Goal: Task Accomplishment & Management: Manage account settings

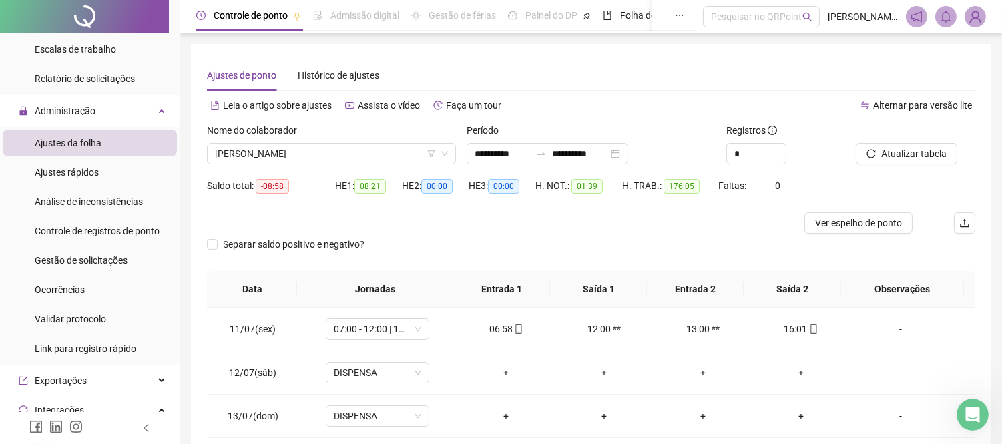
scroll to position [1111, 0]
click at [101, 230] on span "Controle de registros de ponto" at bounding box center [97, 231] width 125 height 11
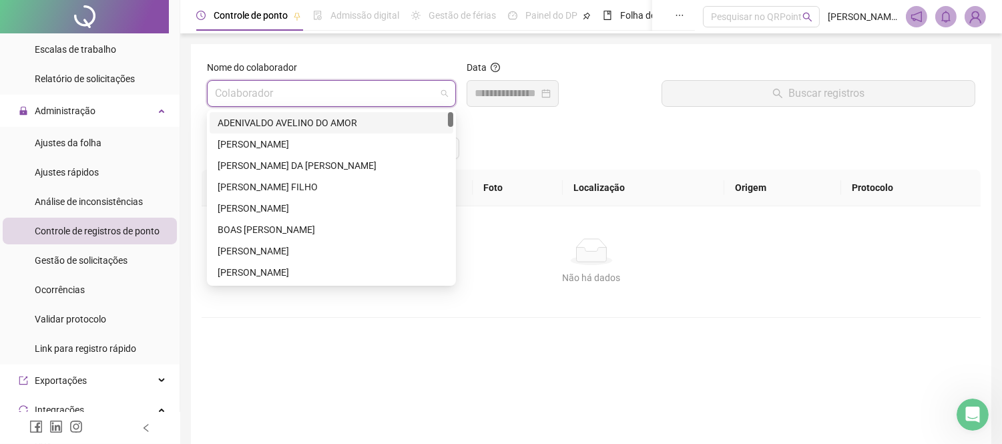
click at [260, 85] on input "search" at bounding box center [325, 93] width 221 height 25
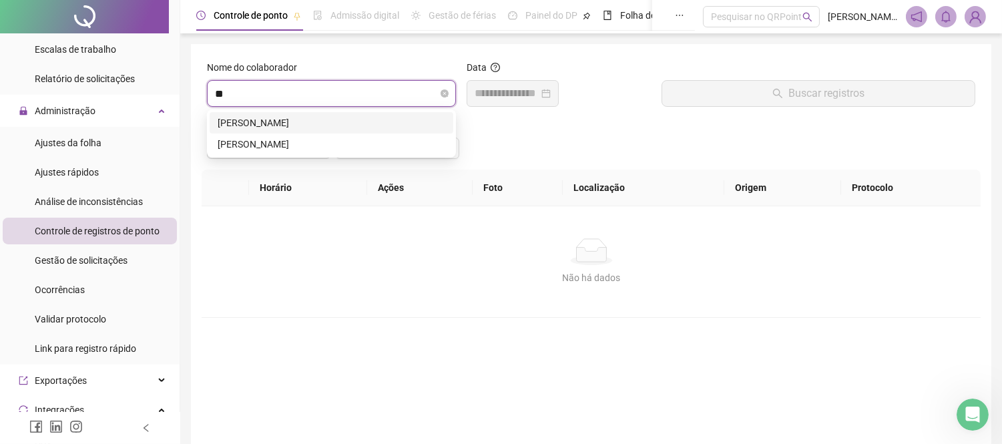
type input "***"
click at [256, 138] on div "[PERSON_NAME]" at bounding box center [332, 144] width 228 height 15
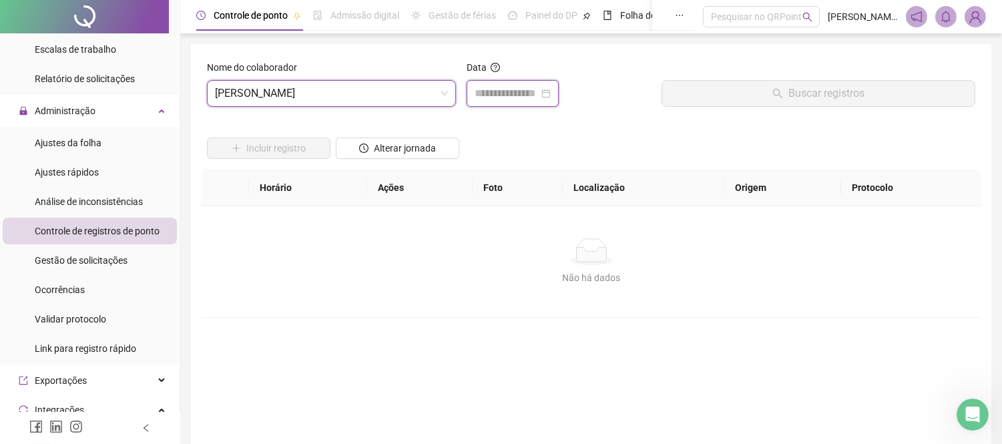
click at [517, 88] on input at bounding box center [507, 93] width 64 height 16
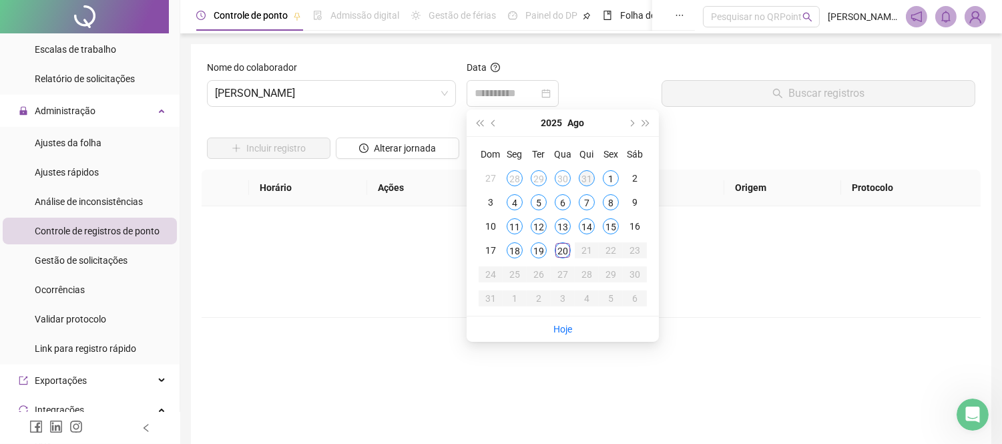
click at [595, 174] on td "31" at bounding box center [587, 178] width 24 height 24
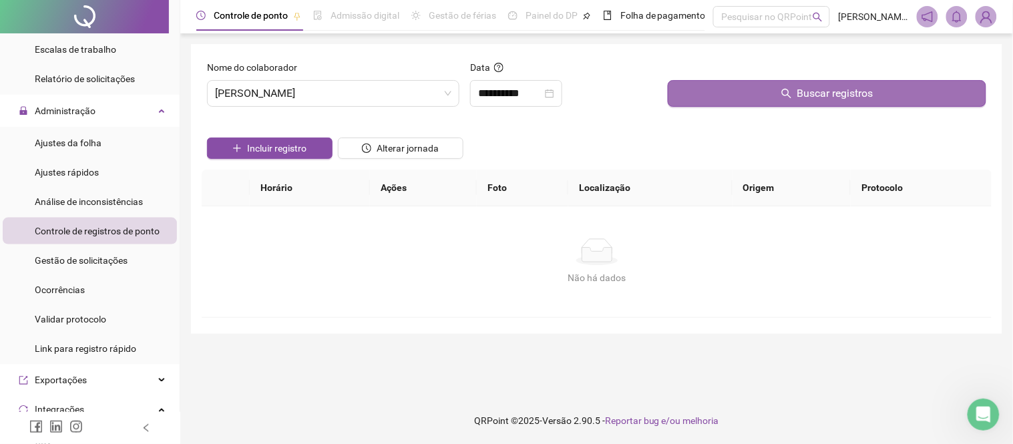
click at [746, 93] on button "Buscar registros" at bounding box center [827, 93] width 318 height 27
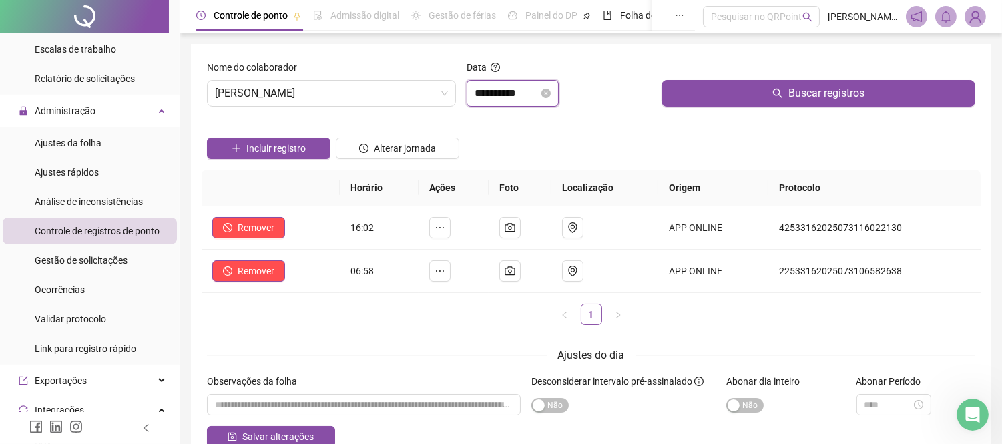
click at [515, 91] on input "**********" at bounding box center [507, 93] width 64 height 16
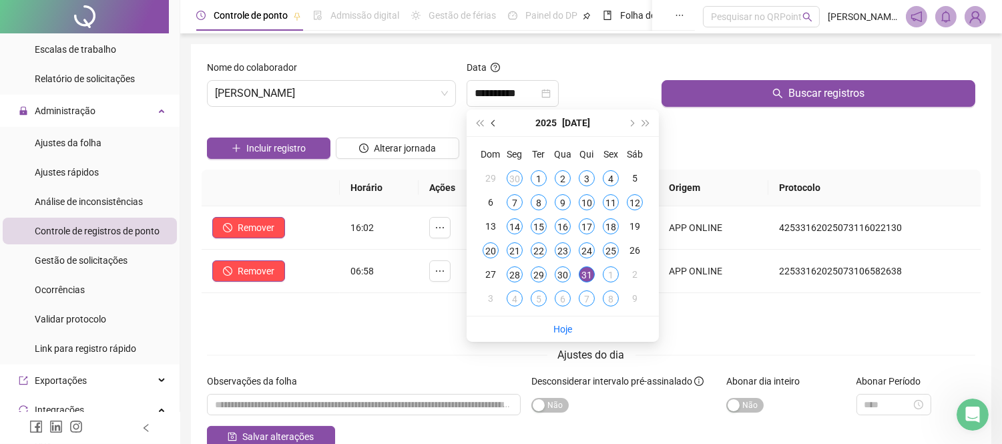
click at [496, 121] on span "prev-year" at bounding box center [494, 122] width 7 height 7
click at [563, 202] on div "11" at bounding box center [563, 202] width 16 height 16
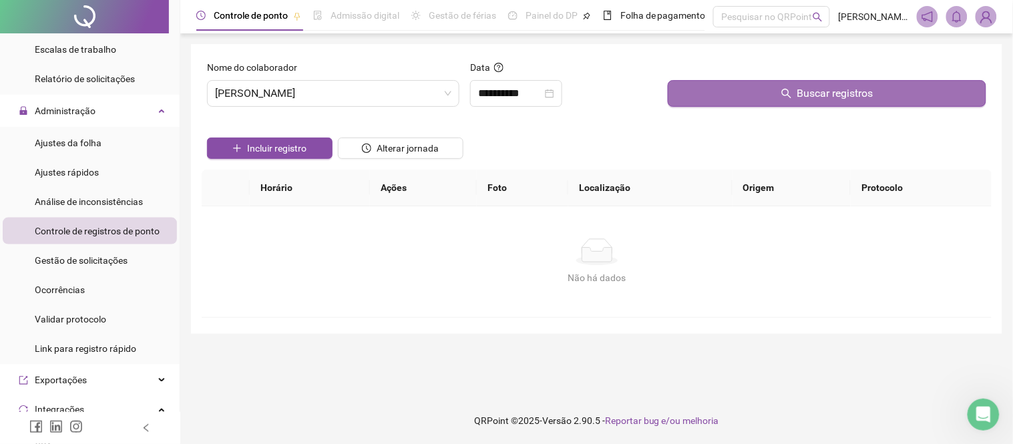
click at [758, 100] on button "Buscar registros" at bounding box center [827, 93] width 318 height 27
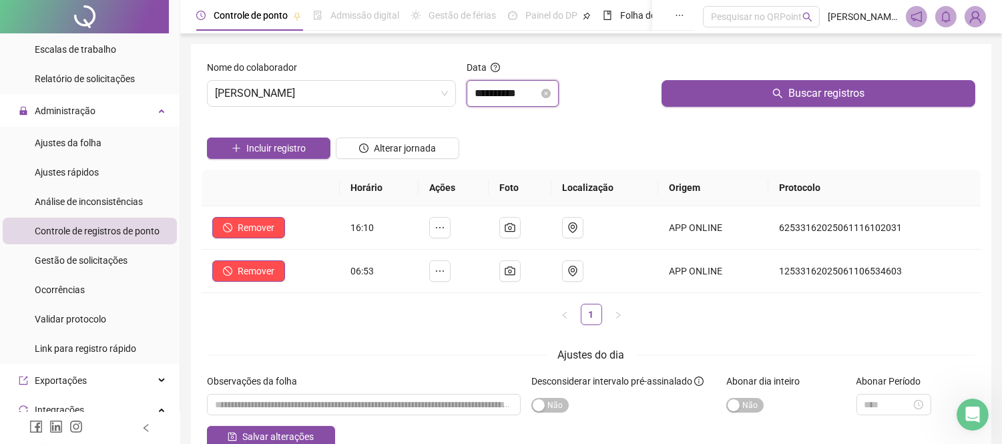
click at [505, 97] on input "**********" at bounding box center [507, 93] width 64 height 16
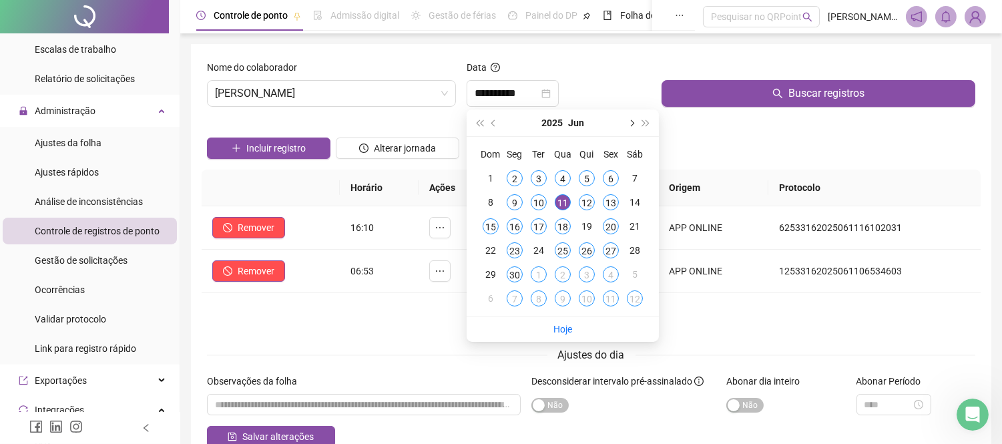
click at [631, 122] on span "next-year" at bounding box center [630, 122] width 7 height 7
click at [607, 204] on div "11" at bounding box center [611, 202] width 16 height 16
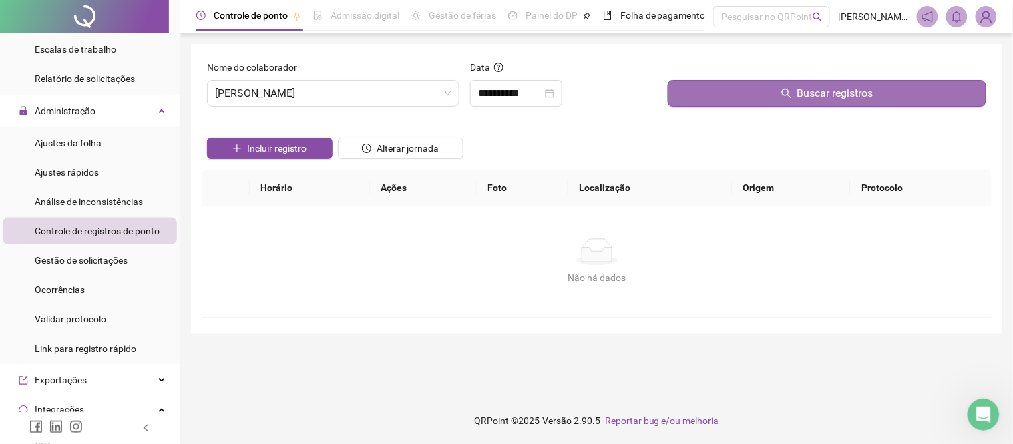
click at [746, 97] on button "Buscar registros" at bounding box center [827, 93] width 318 height 27
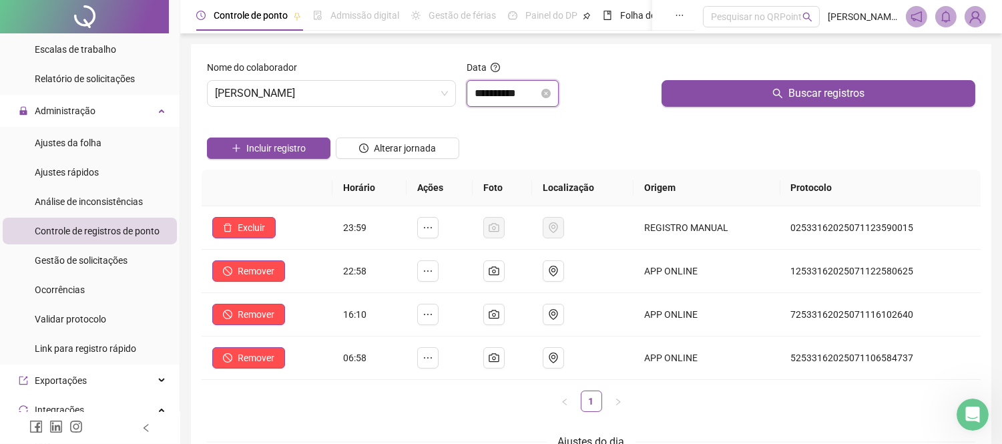
click at [525, 92] on input "**********" at bounding box center [507, 93] width 64 height 16
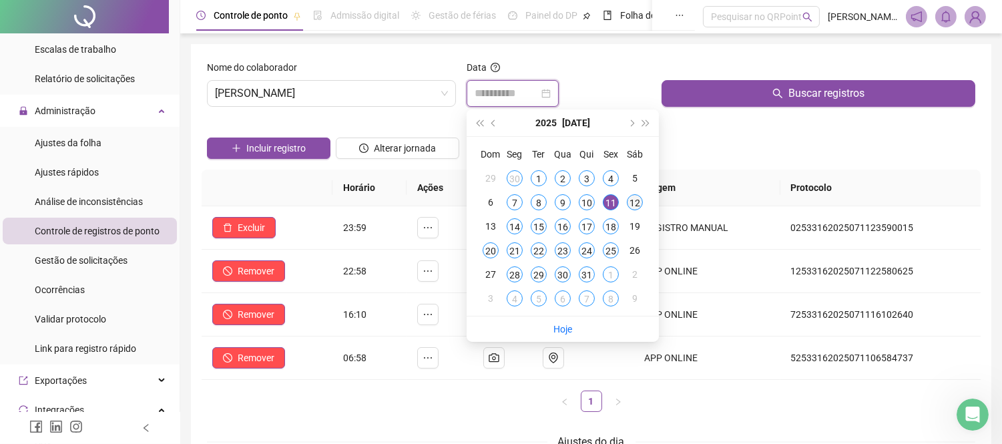
type input "**********"
click at [631, 202] on div "12" at bounding box center [635, 202] width 16 height 16
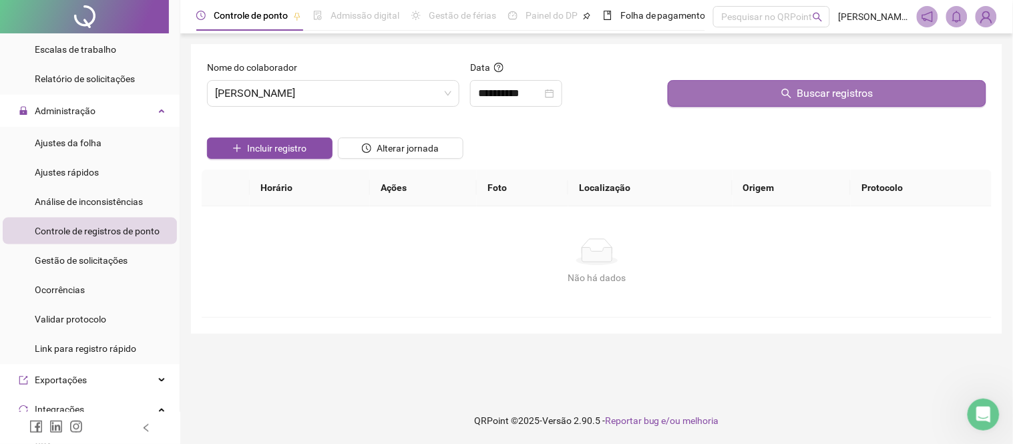
click at [733, 91] on button "Buscar registros" at bounding box center [827, 93] width 318 height 27
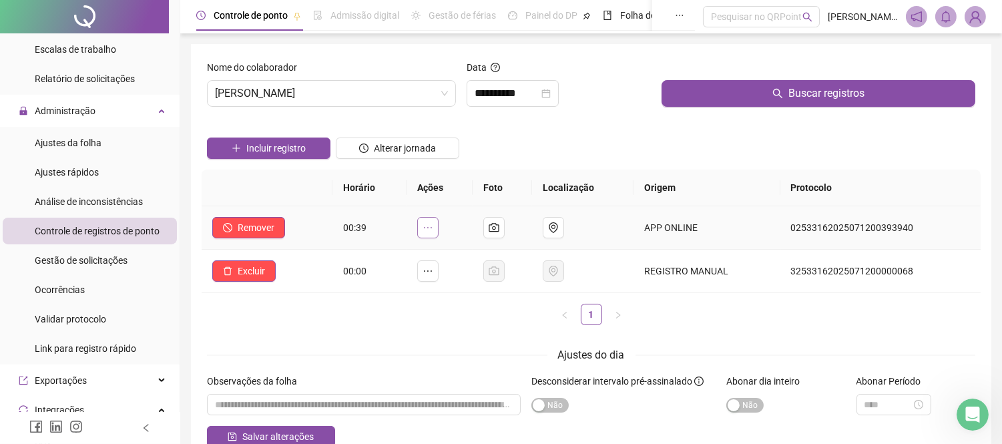
click at [429, 223] on icon "ellipsis" at bounding box center [428, 227] width 11 height 11
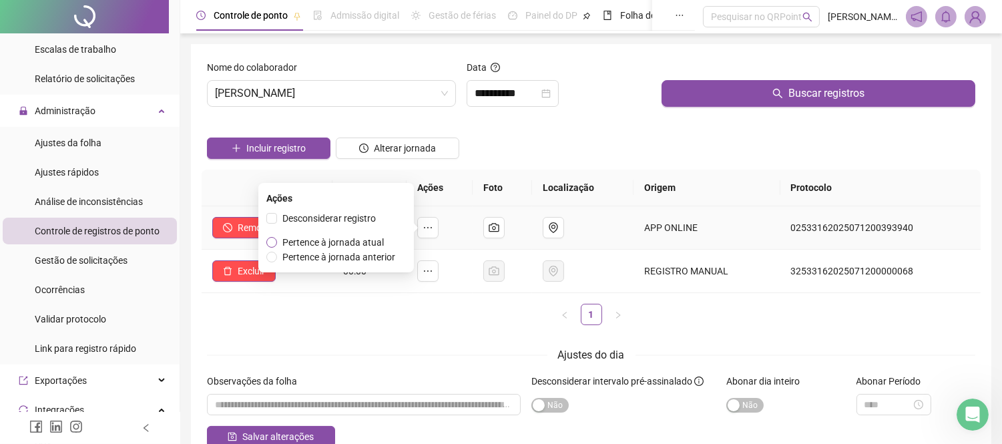
click at [356, 242] on span "Pertence à jornada atual" at bounding box center [332, 242] width 101 height 11
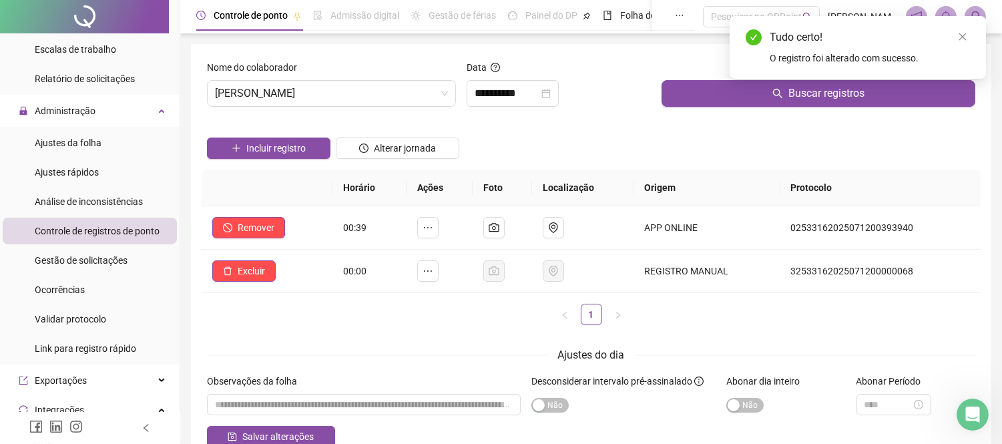
click at [574, 132] on div "Incluir registro Alterar jornada" at bounding box center [591, 143] width 774 height 52
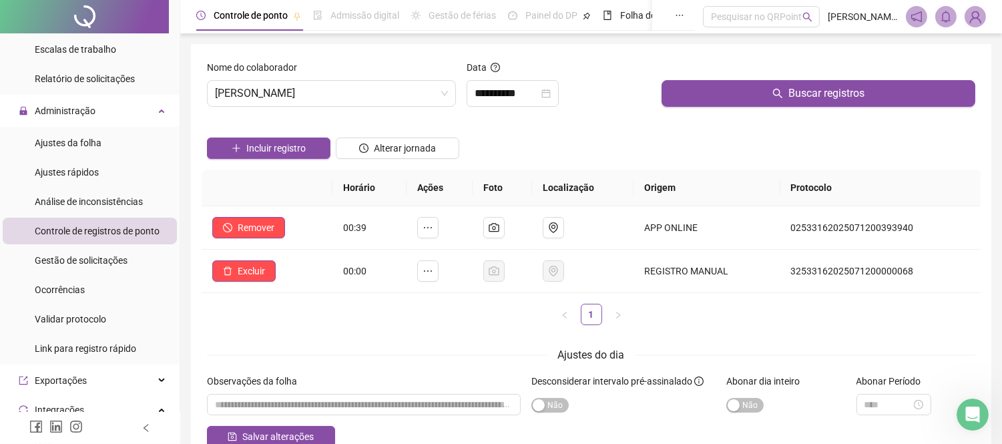
click at [618, 131] on div "Incluir registro Alterar jornada" at bounding box center [591, 143] width 774 height 52
click at [391, 92] on span "[PERSON_NAME]" at bounding box center [331, 93] width 233 height 25
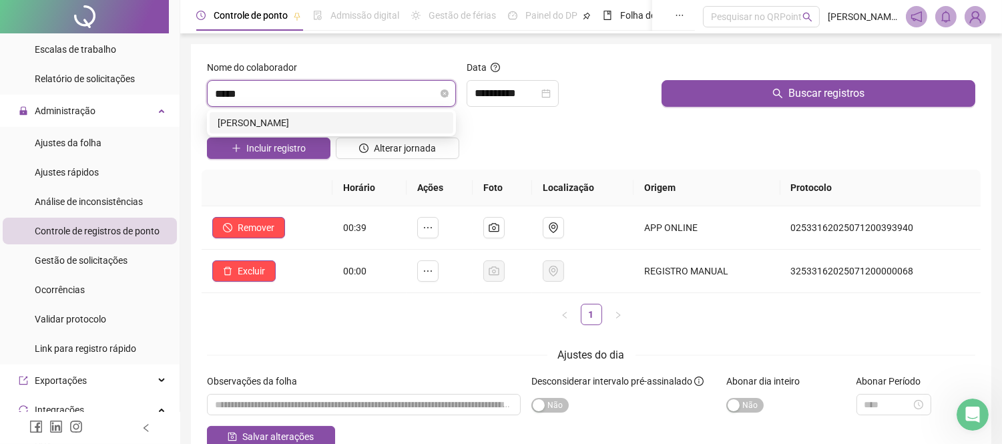
type input "******"
click at [352, 128] on div "[PERSON_NAME]" at bounding box center [332, 122] width 228 height 15
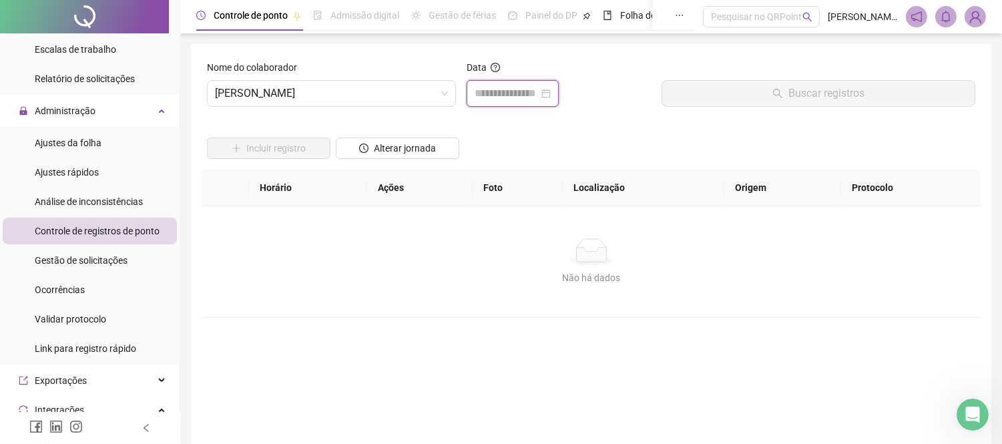
click at [510, 95] on input at bounding box center [507, 93] width 64 height 16
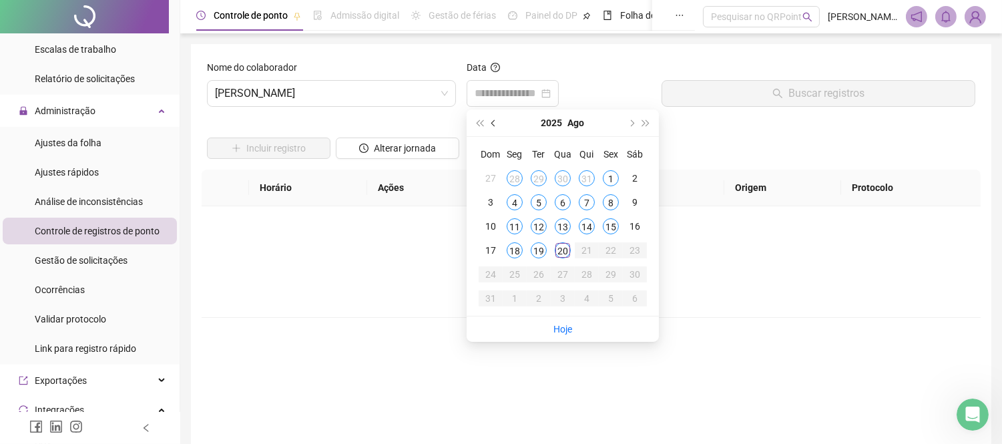
click at [495, 120] on span "prev-year" at bounding box center [494, 122] width 7 height 7
type input "**********"
click at [494, 250] on div "20" at bounding box center [491, 250] width 16 height 16
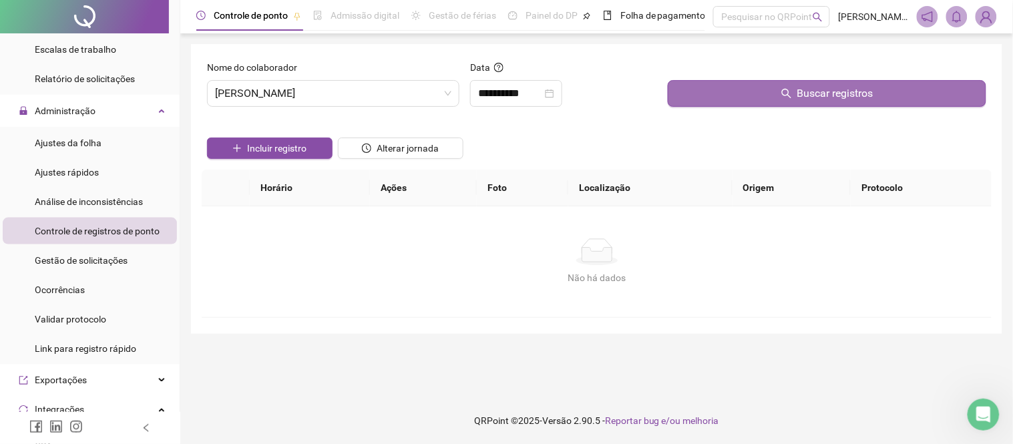
click at [742, 91] on button "Buscar registros" at bounding box center [827, 93] width 318 height 27
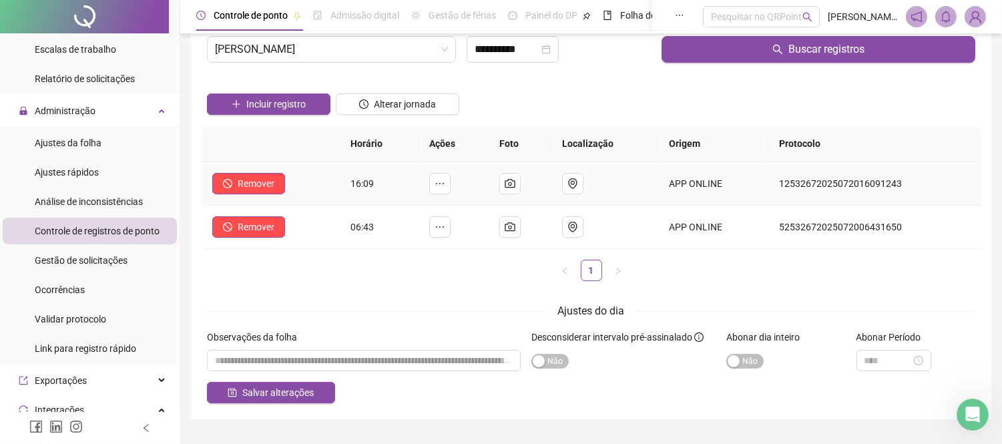
scroll to position [76, 0]
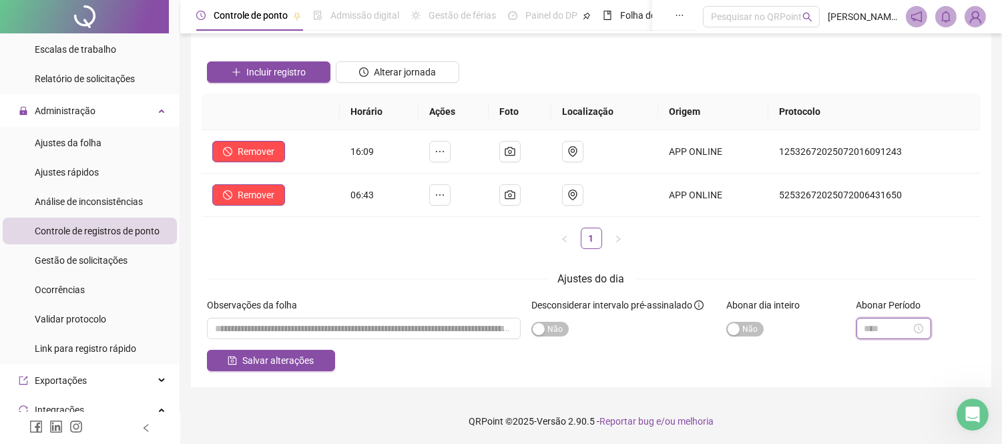
click at [886, 321] on input at bounding box center [887, 328] width 47 height 15
click at [402, 264] on form "**********" at bounding box center [591, 177] width 768 height 387
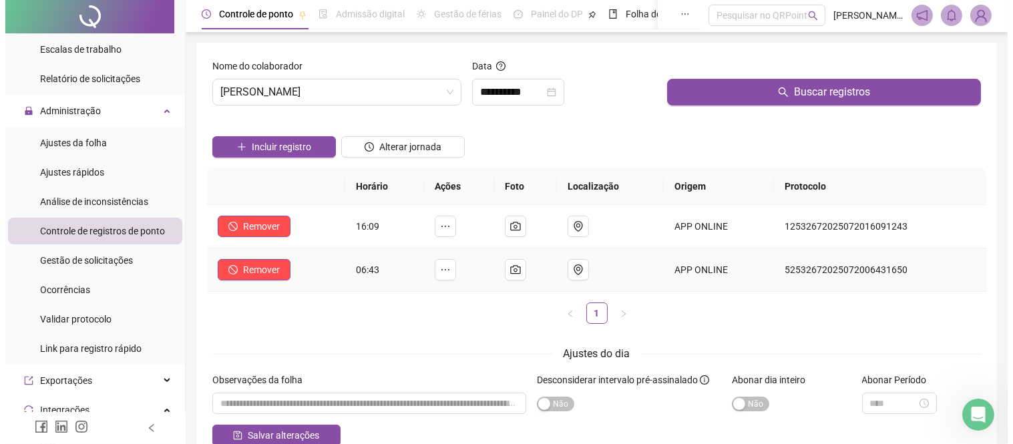
scroll to position [0, 0]
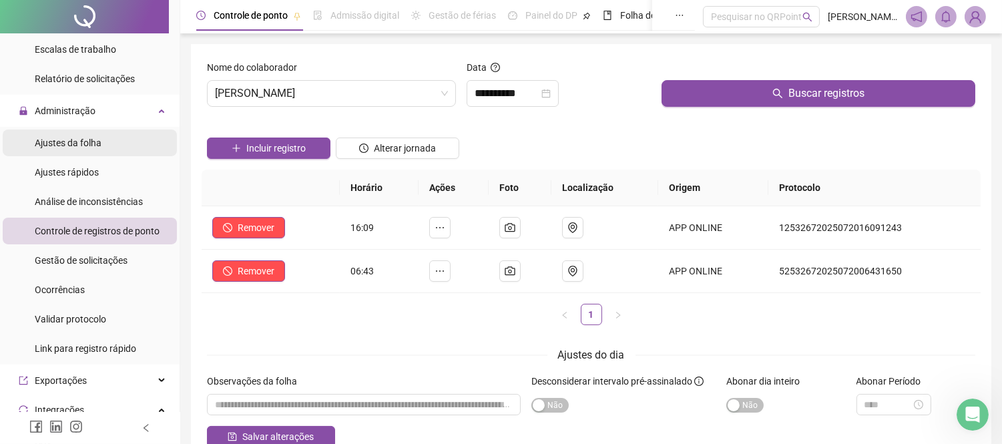
click at [95, 147] on span "Ajustes da folha" at bounding box center [68, 143] width 67 height 11
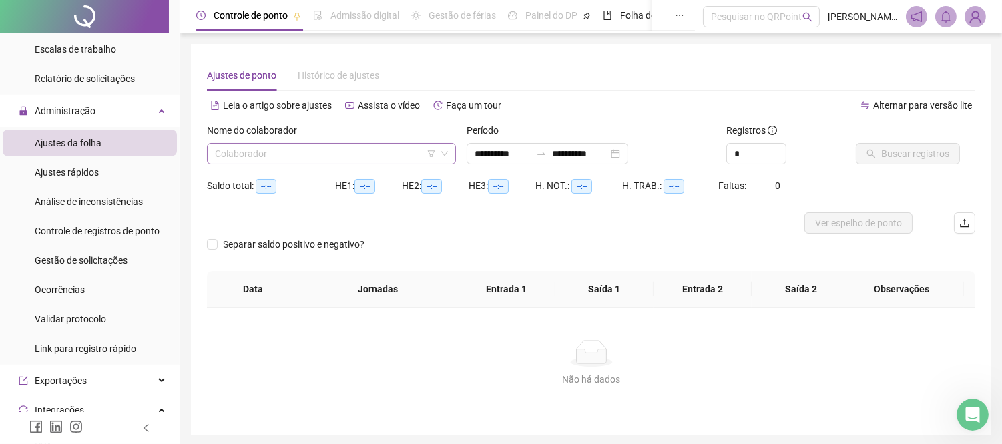
type input "**********"
click at [97, 168] on span "Ajustes rápidos" at bounding box center [67, 172] width 64 height 11
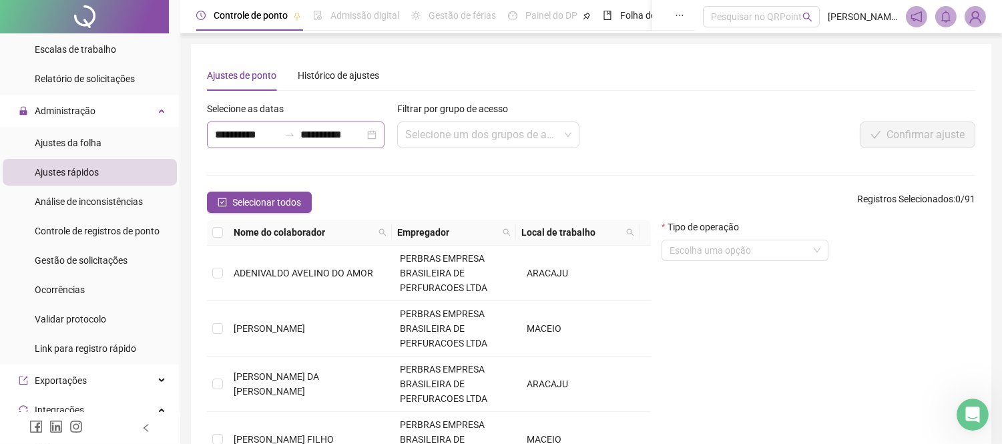
click at [291, 131] on icon "swap-right" at bounding box center [289, 135] width 11 height 11
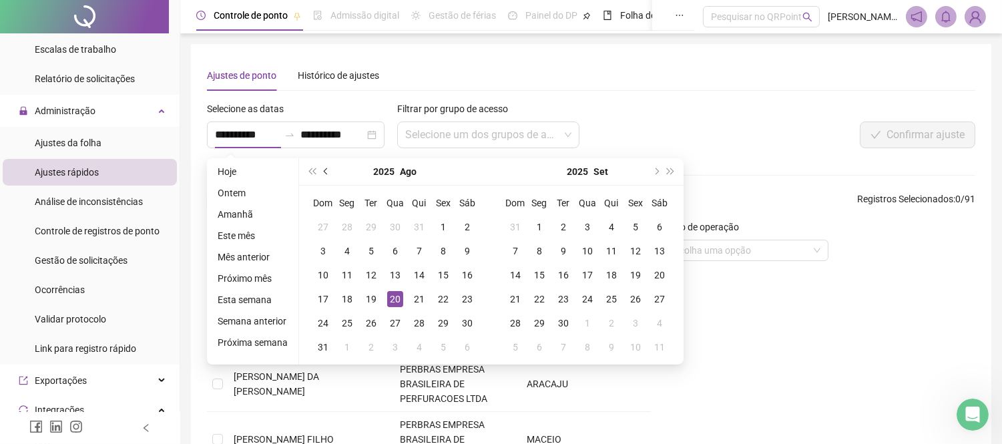
click at [324, 168] on button "prev-year" at bounding box center [326, 171] width 15 height 27
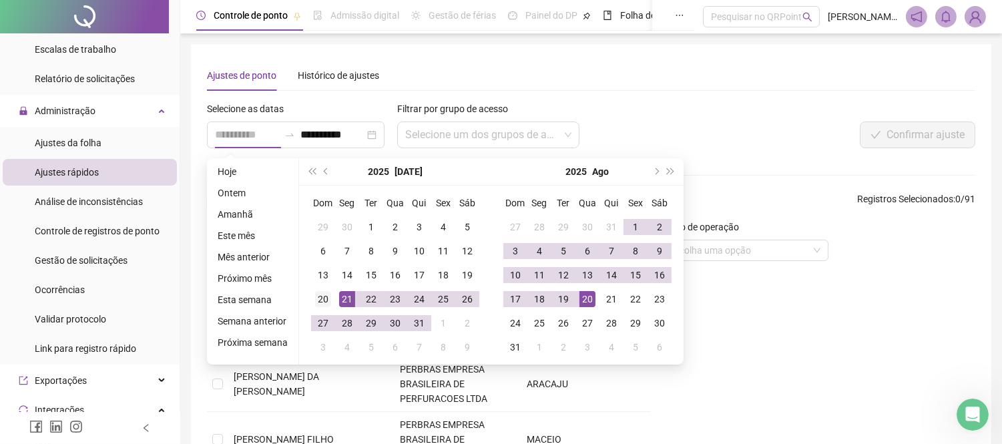
type input "**********"
click at [324, 297] on div "20" at bounding box center [323, 299] width 16 height 16
type input "**********"
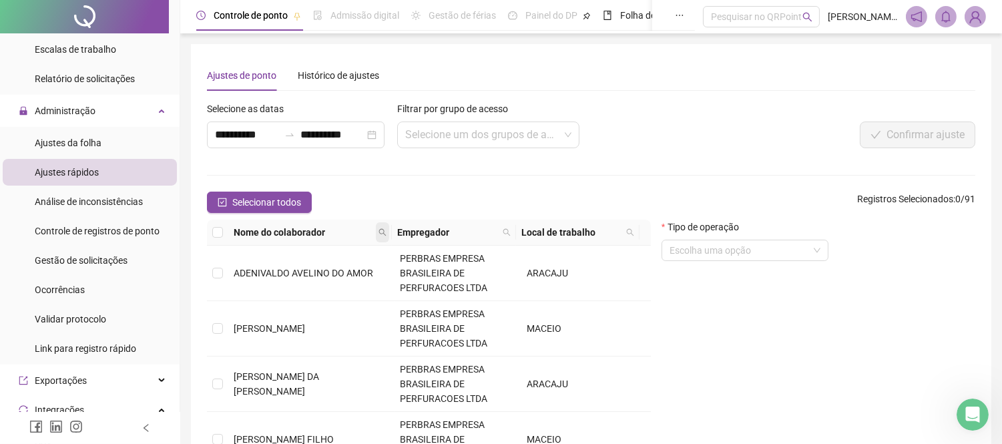
click at [378, 234] on icon "search" at bounding box center [382, 232] width 8 height 8
type input "******"
click at [304, 278] on span "Buscar" at bounding box center [300, 279] width 29 height 15
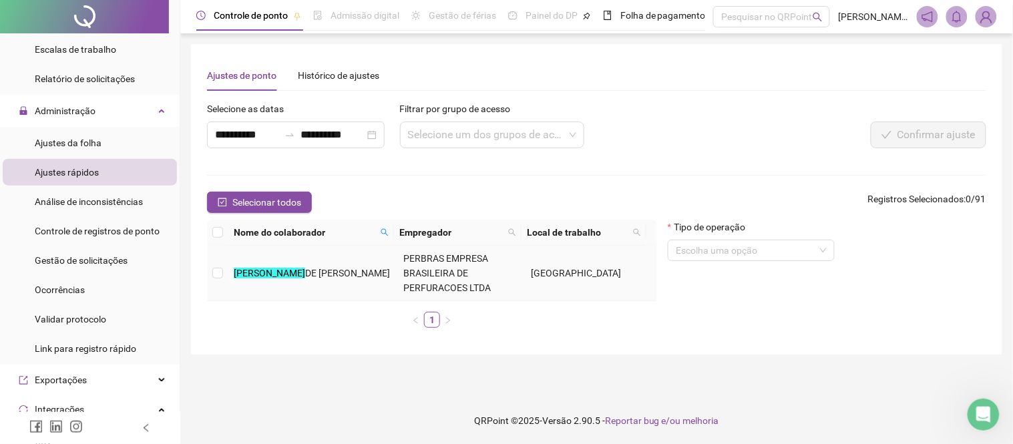
click at [227, 272] on td at bounding box center [217, 273] width 21 height 55
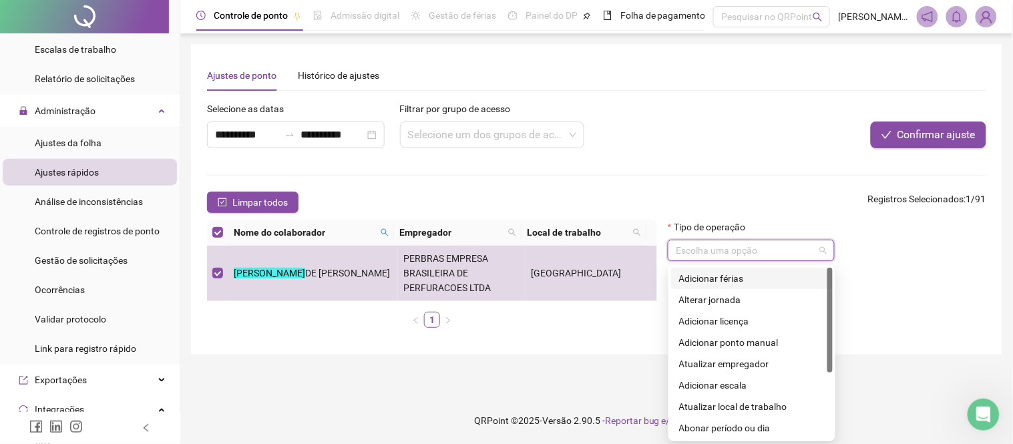
click at [753, 249] on input "search" at bounding box center [745, 250] width 139 height 20
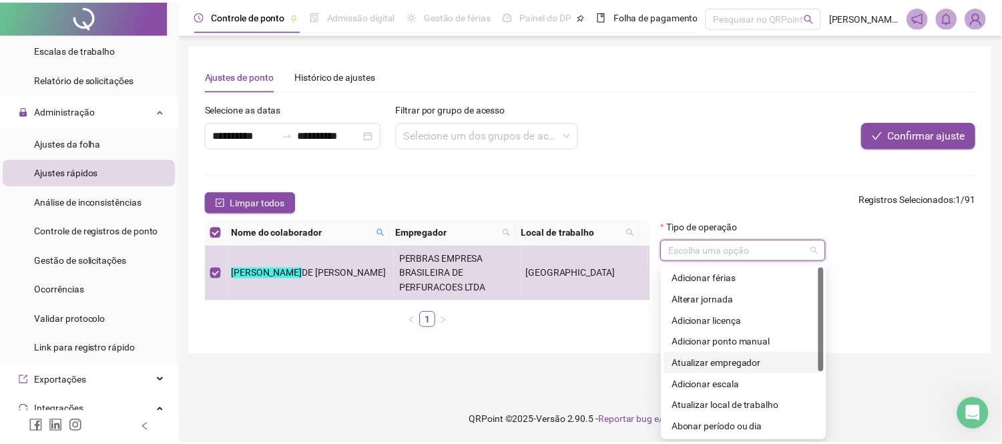
scroll to position [107, 0]
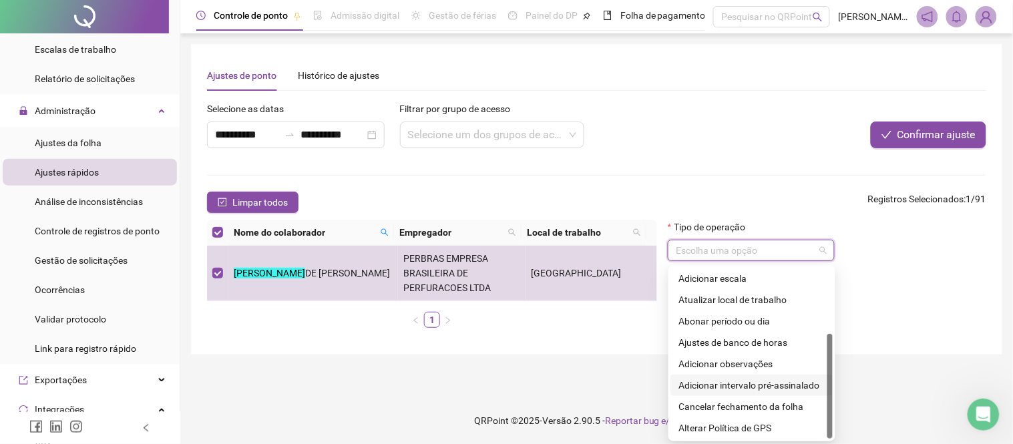
click at [704, 385] on div "Adicionar intervalo pré-assinalado" at bounding box center [752, 385] width 146 height 15
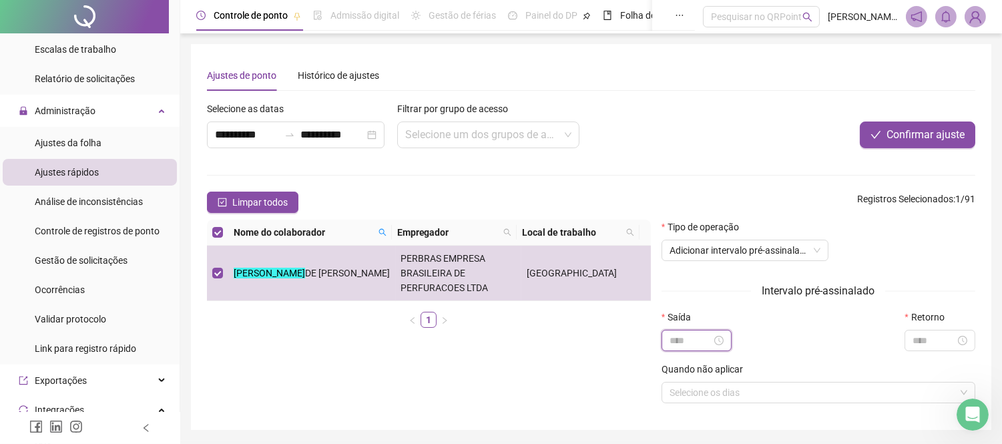
click at [684, 338] on input at bounding box center [691, 340] width 43 height 15
click at [678, 237] on div "12" at bounding box center [680, 239] width 32 height 19
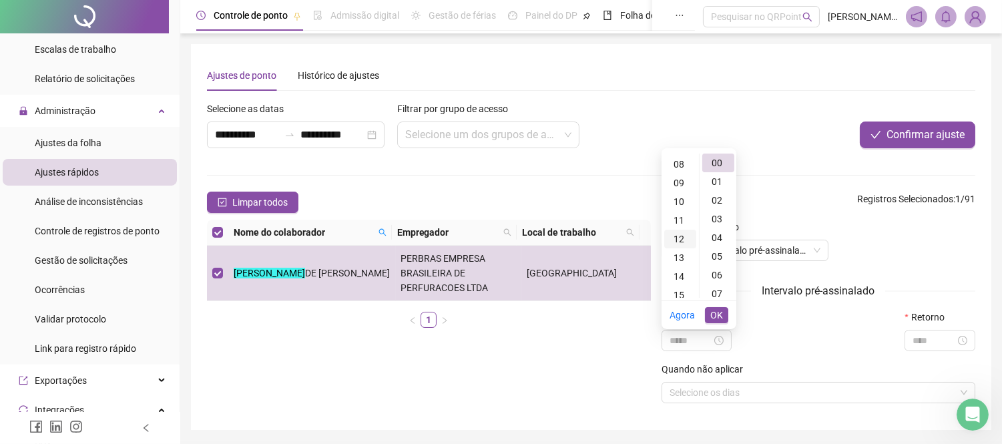
scroll to position [223, 0]
click at [717, 160] on div "00" at bounding box center [718, 163] width 32 height 19
type input "*****"
click at [711, 312] on span "OK" at bounding box center [716, 315] width 13 height 15
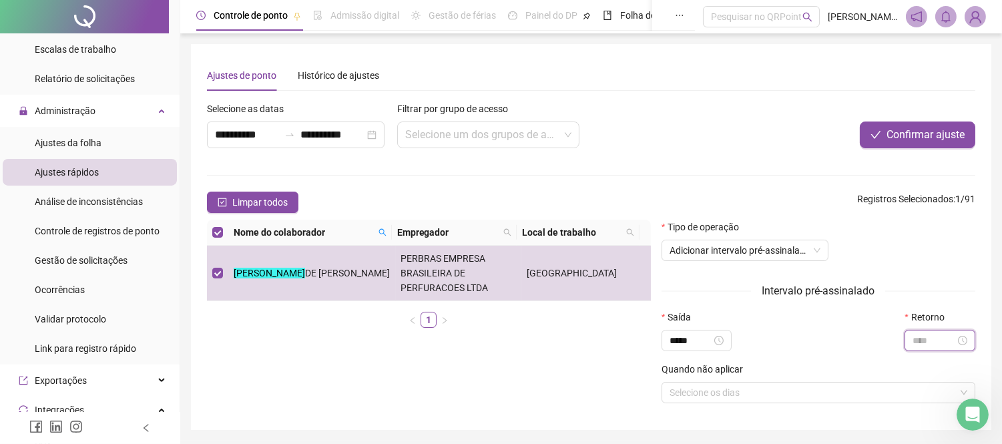
click at [932, 340] on input at bounding box center [934, 340] width 43 height 15
click at [919, 256] on div "13" at bounding box center [924, 257] width 32 height 19
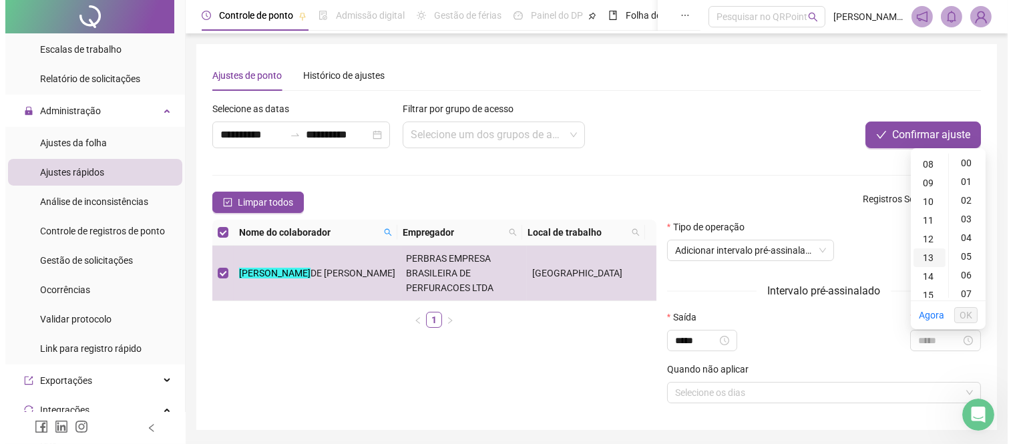
scroll to position [243, 0]
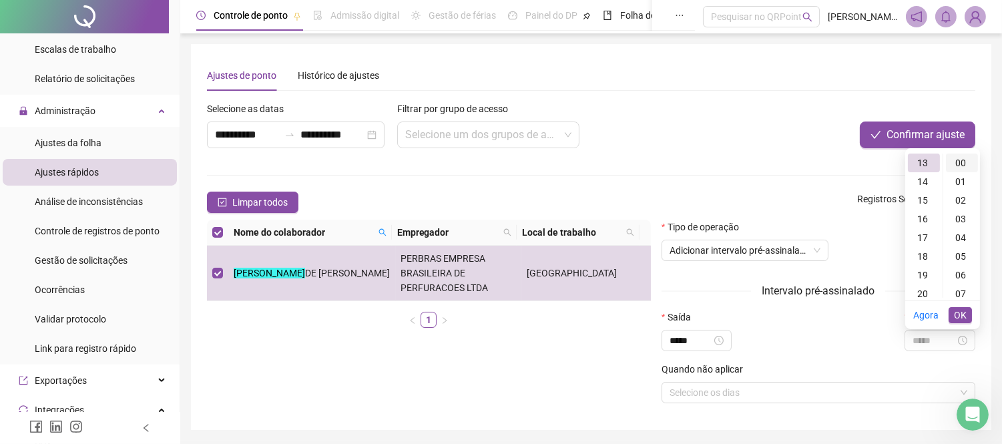
click at [957, 163] on div "00" at bounding box center [962, 163] width 32 height 19
type input "*****"
click at [955, 314] on button "OK" at bounding box center [960, 315] width 23 height 16
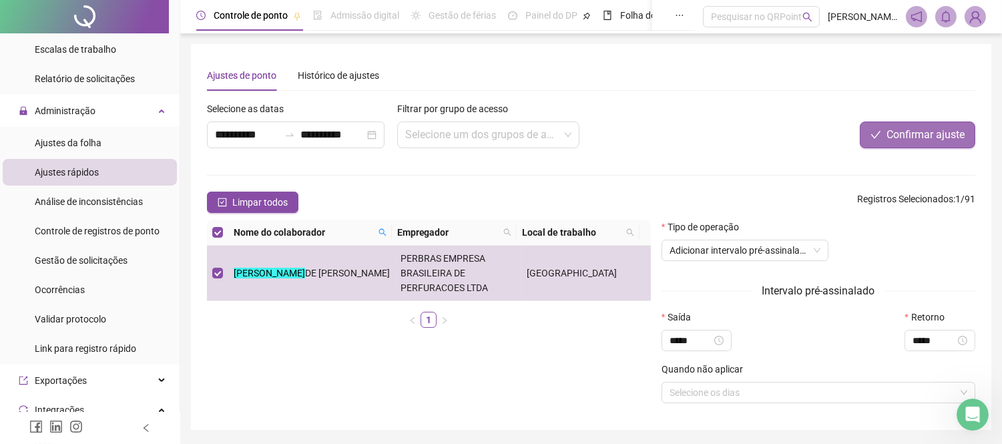
click at [886, 134] on span "Confirmar ajuste" at bounding box center [925, 135] width 78 height 16
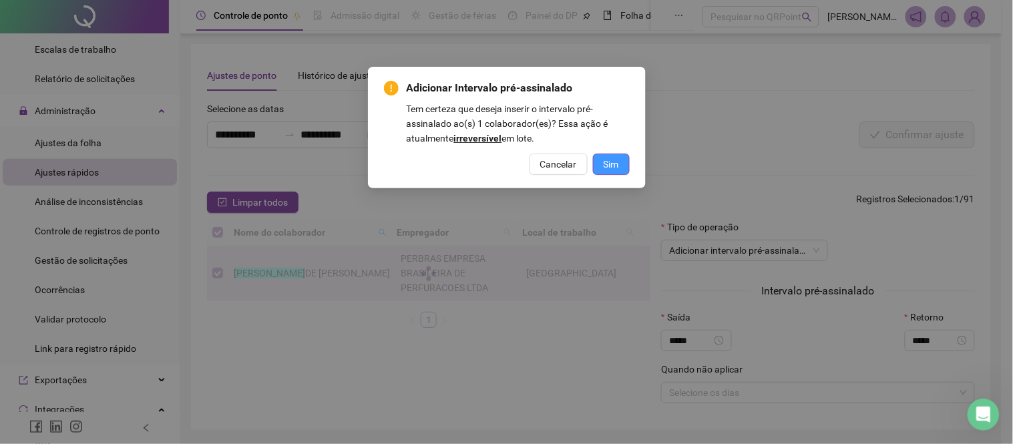
click at [616, 163] on span "Sim" at bounding box center [610, 164] width 15 height 15
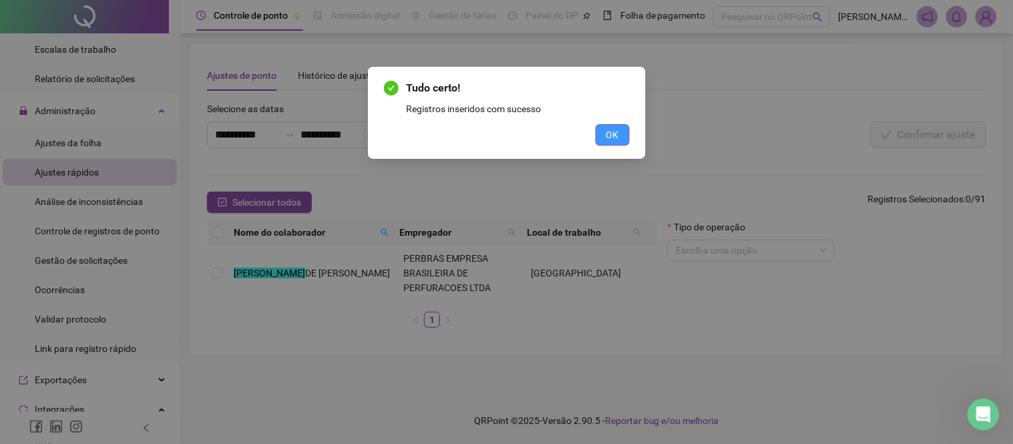
click at [623, 129] on button "OK" at bounding box center [612, 134] width 34 height 21
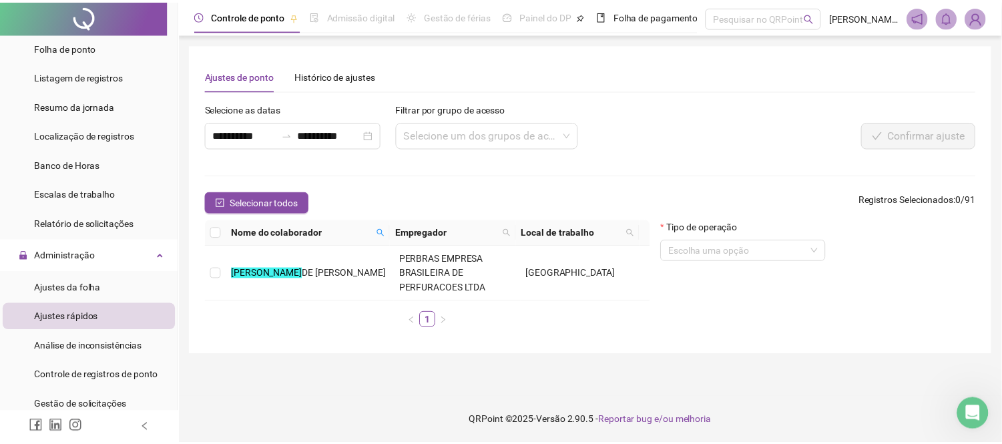
scroll to position [0, 0]
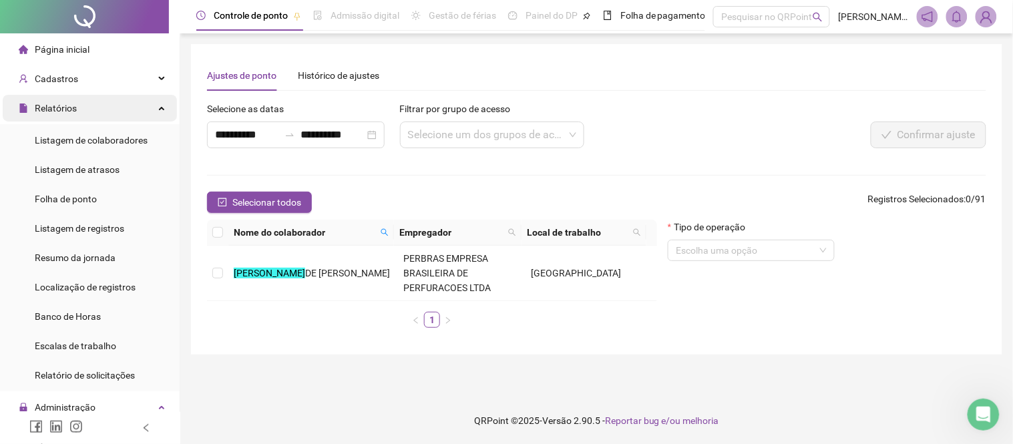
click at [142, 105] on div "Relatórios" at bounding box center [90, 108] width 174 height 27
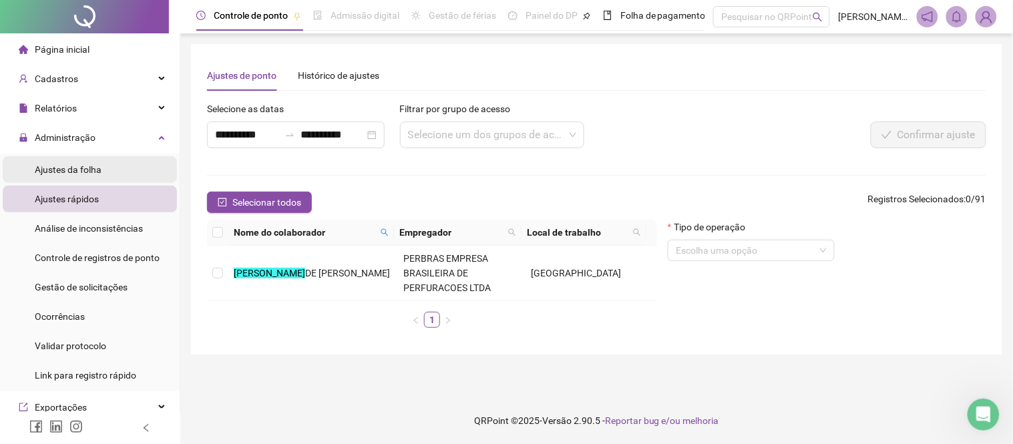
click at [78, 170] on span "Ajustes da folha" at bounding box center [68, 169] width 67 height 11
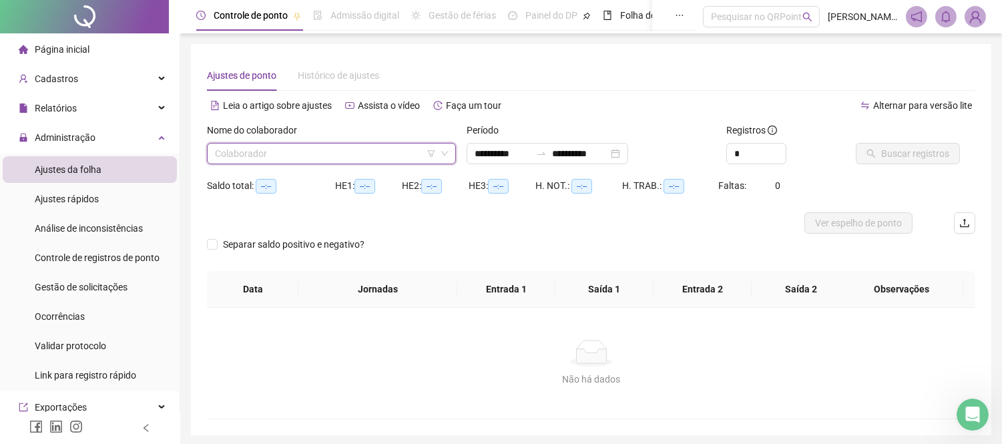
click at [256, 157] on input "search" at bounding box center [325, 154] width 221 height 20
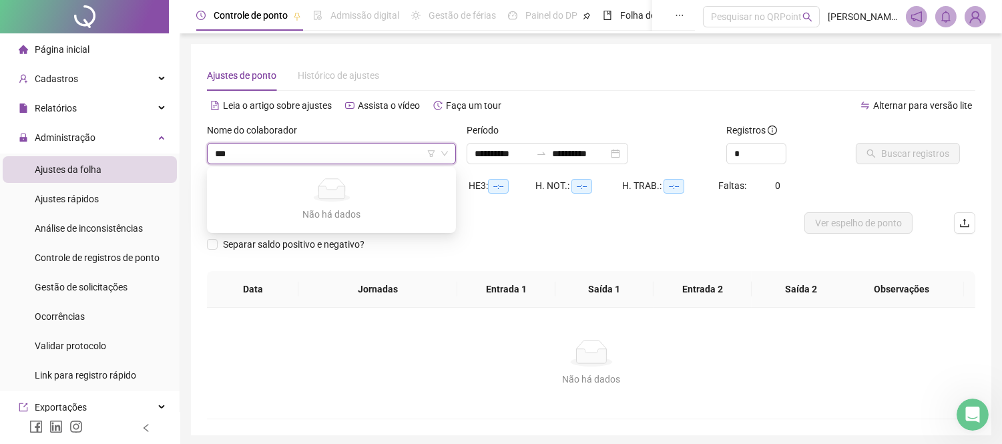
type input "****"
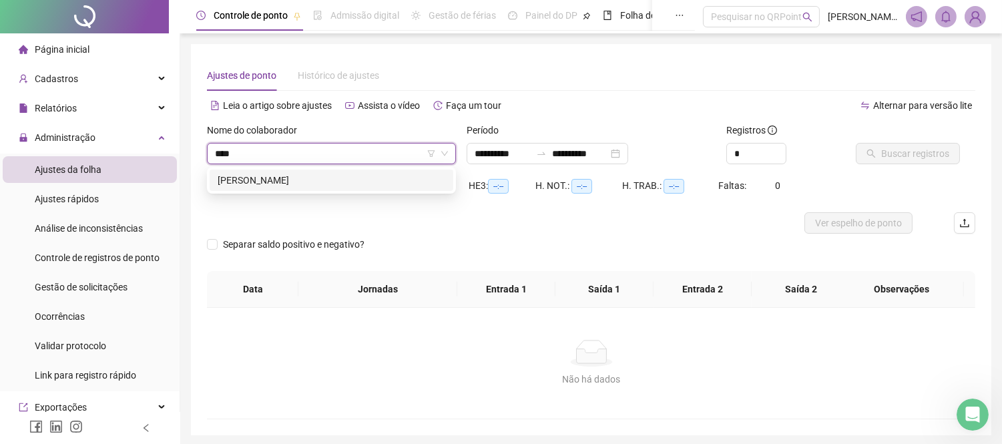
type input "**********"
click at [272, 176] on div "[PERSON_NAME]" at bounding box center [332, 180] width 228 height 15
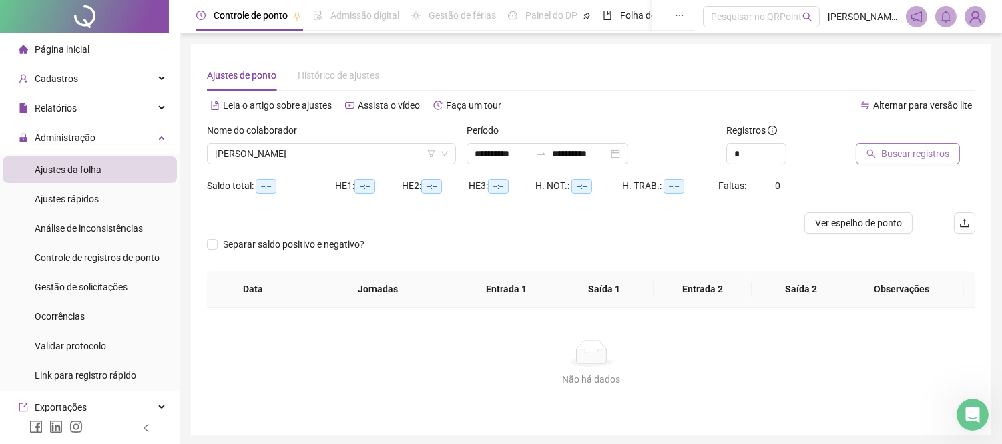
click at [909, 151] on span "Buscar registros" at bounding box center [915, 153] width 68 height 15
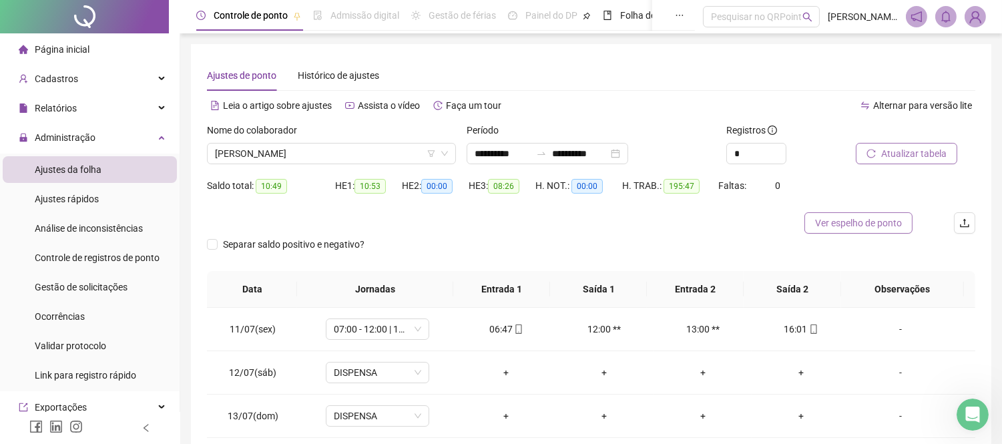
click at [868, 218] on span "Ver espelho de ponto" at bounding box center [858, 223] width 87 height 15
click at [89, 252] on span "Controle de registros de ponto" at bounding box center [97, 257] width 125 height 11
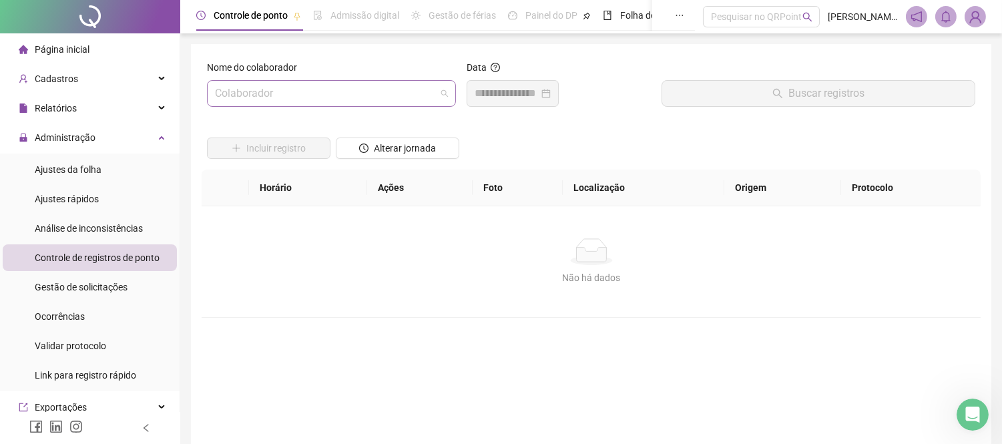
click at [372, 92] on input "search" at bounding box center [325, 93] width 221 height 25
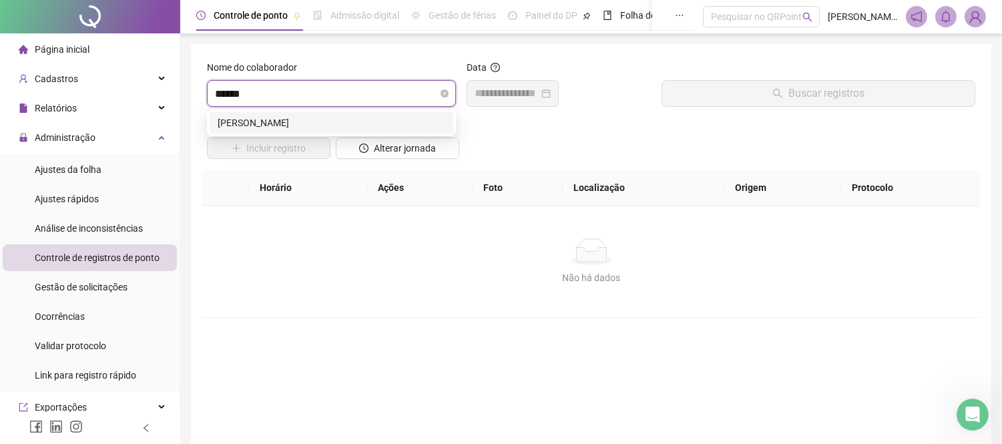
type input "*******"
click at [363, 128] on div "[PERSON_NAME]" at bounding box center [332, 122] width 228 height 15
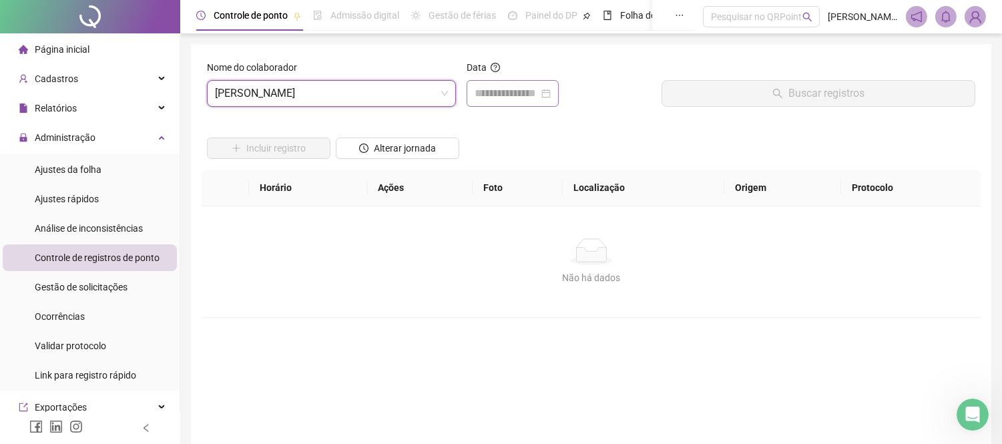
click at [505, 101] on div at bounding box center [513, 93] width 92 height 27
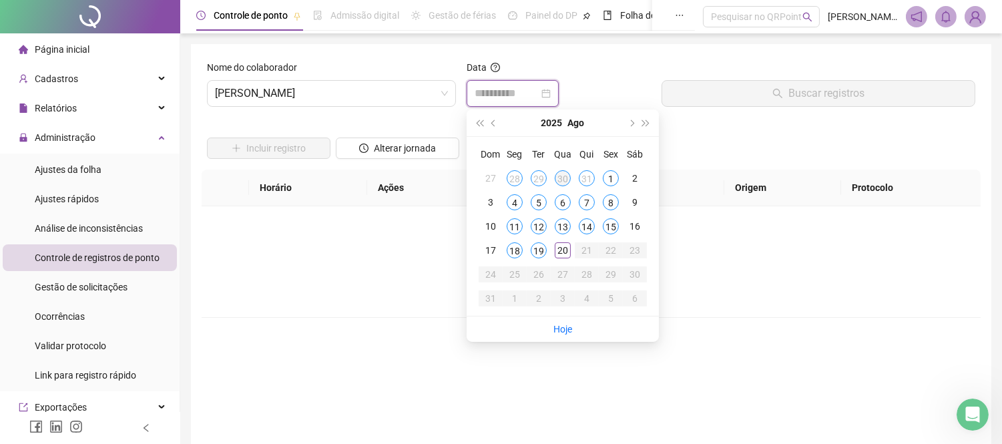
type input "**********"
click at [559, 176] on div "30" at bounding box center [563, 178] width 16 height 16
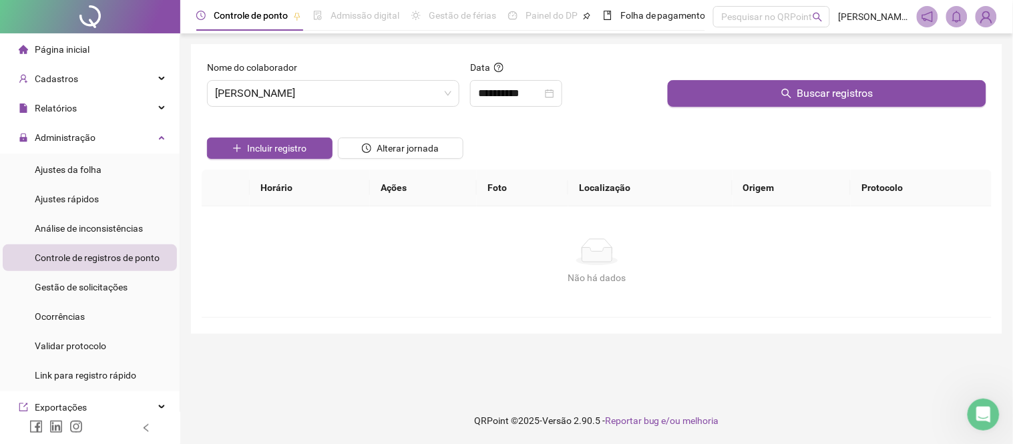
click at [772, 78] on div at bounding box center [827, 70] width 318 height 20
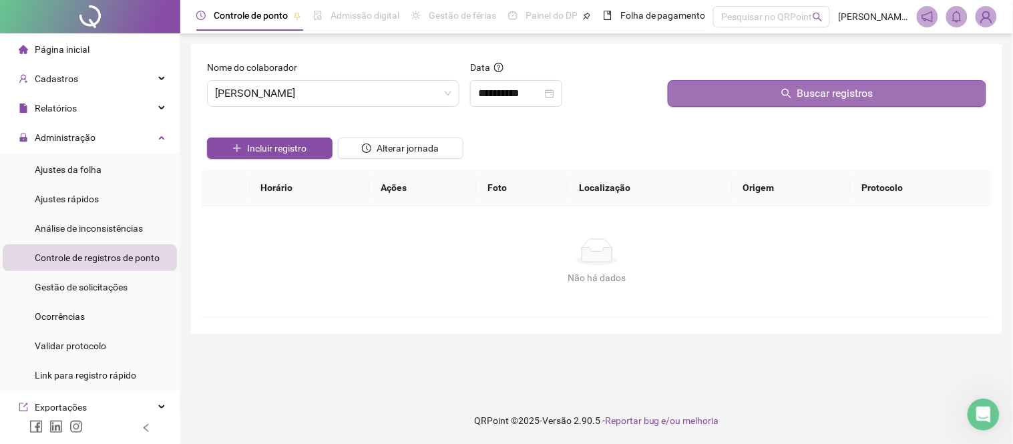
click at [758, 97] on button "Buscar registros" at bounding box center [827, 93] width 318 height 27
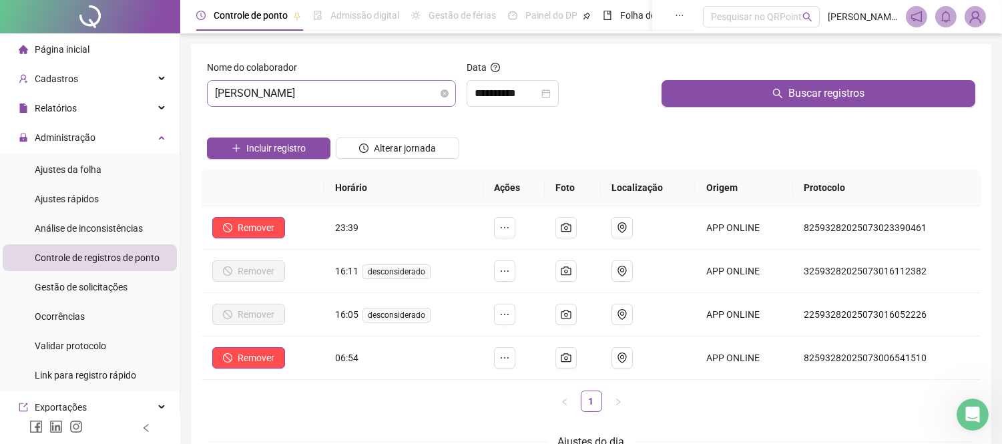
scroll to position [235, 0]
click at [363, 91] on span "[PERSON_NAME]" at bounding box center [331, 93] width 233 height 25
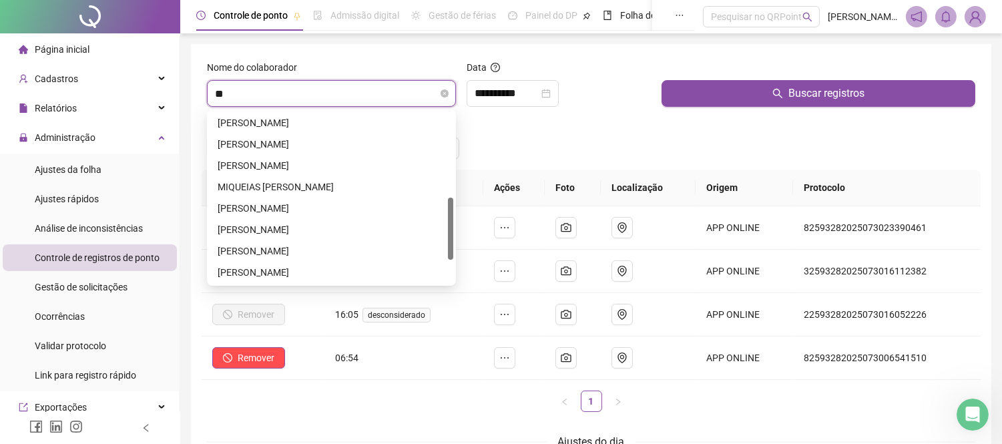
scroll to position [0, 0]
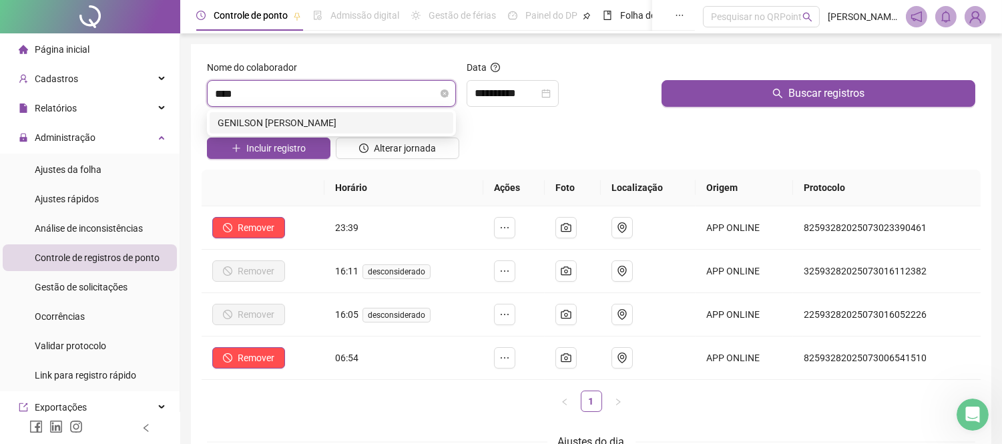
type input "*****"
click at [356, 125] on div "GENILSON [PERSON_NAME]" at bounding box center [332, 122] width 228 height 15
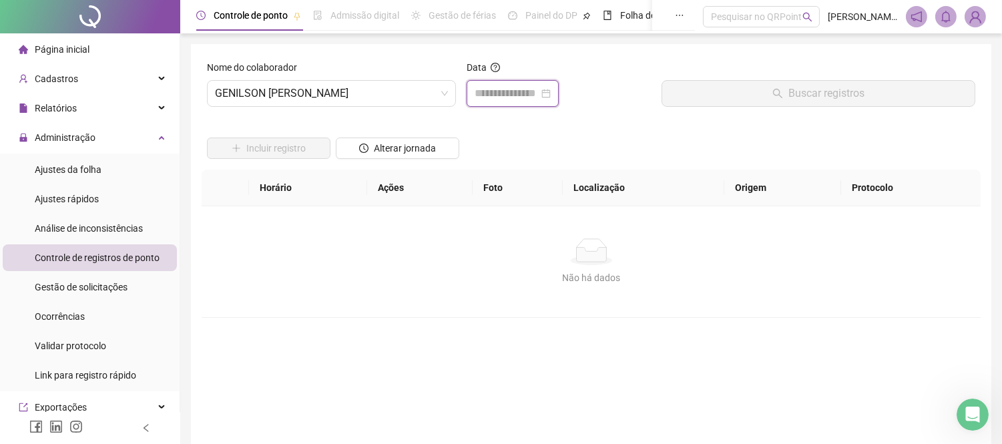
click at [512, 101] on input at bounding box center [507, 93] width 64 height 16
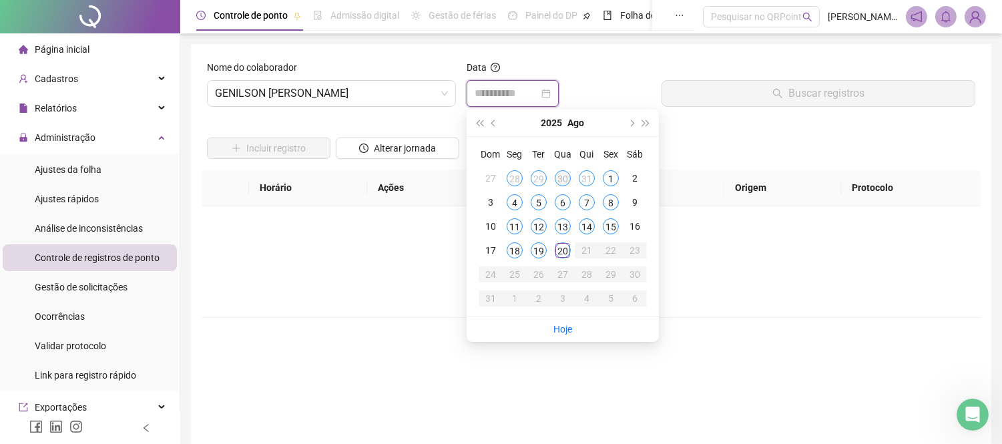
type input "**********"
click at [561, 176] on div "30" at bounding box center [563, 178] width 16 height 16
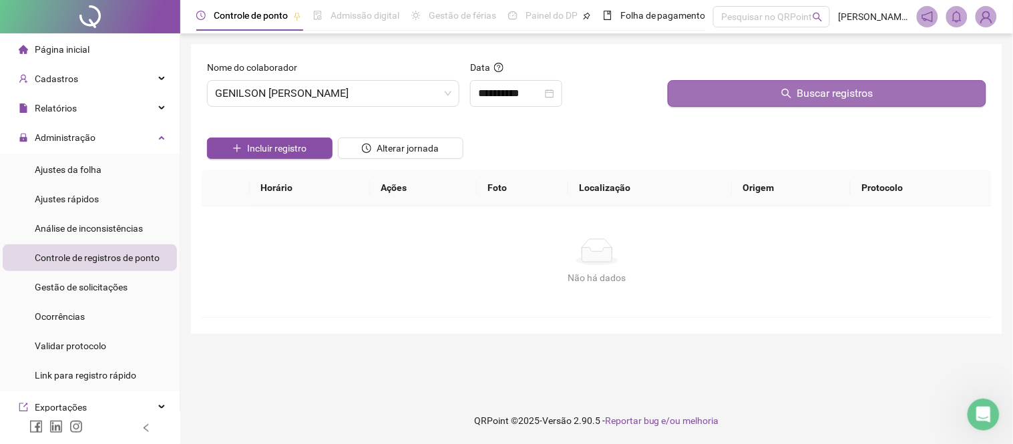
click at [743, 103] on button "Buscar registros" at bounding box center [827, 93] width 318 height 27
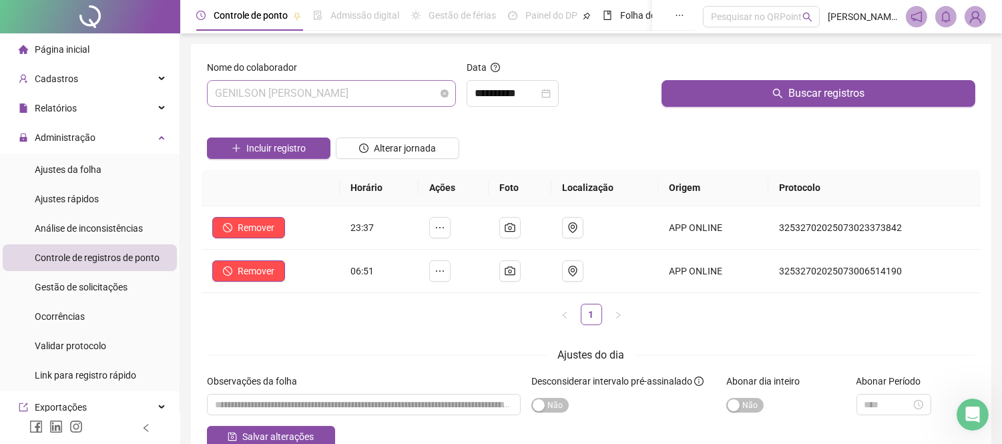
click at [396, 91] on span "GENILSON [PERSON_NAME]" at bounding box center [331, 93] width 233 height 25
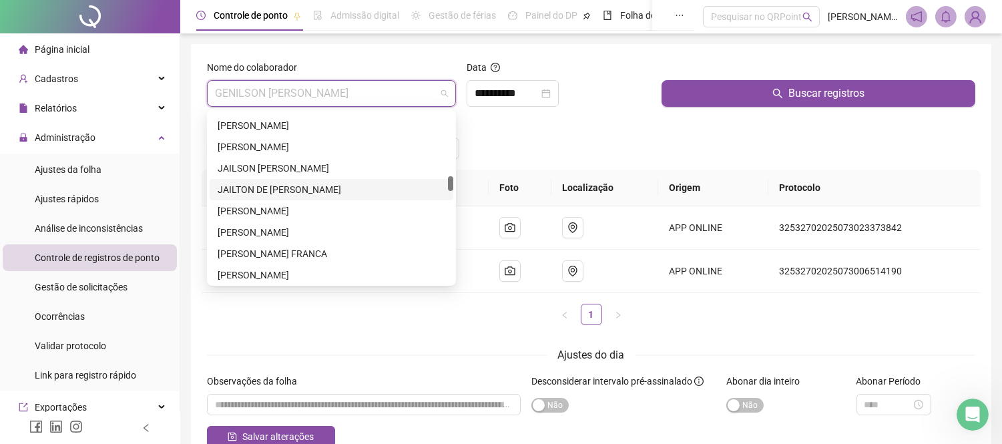
scroll to position [798, 0]
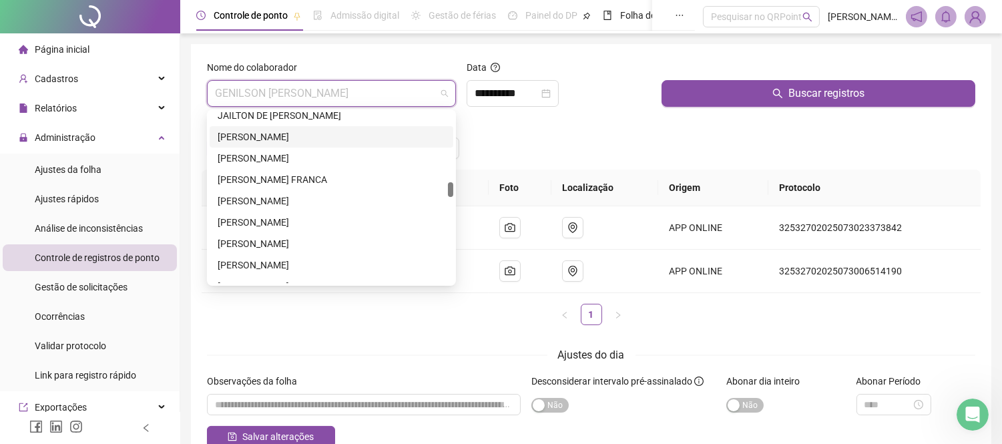
click at [260, 136] on div "[PERSON_NAME]" at bounding box center [332, 137] width 228 height 15
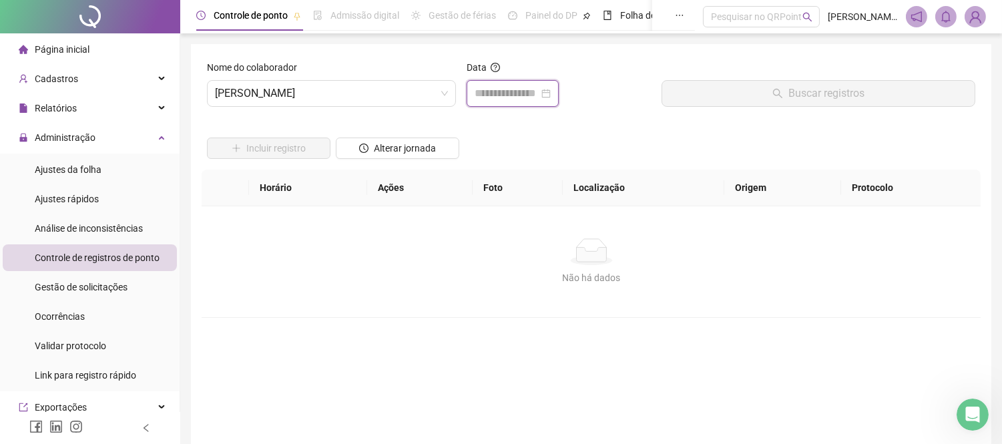
click at [486, 91] on input at bounding box center [507, 93] width 64 height 16
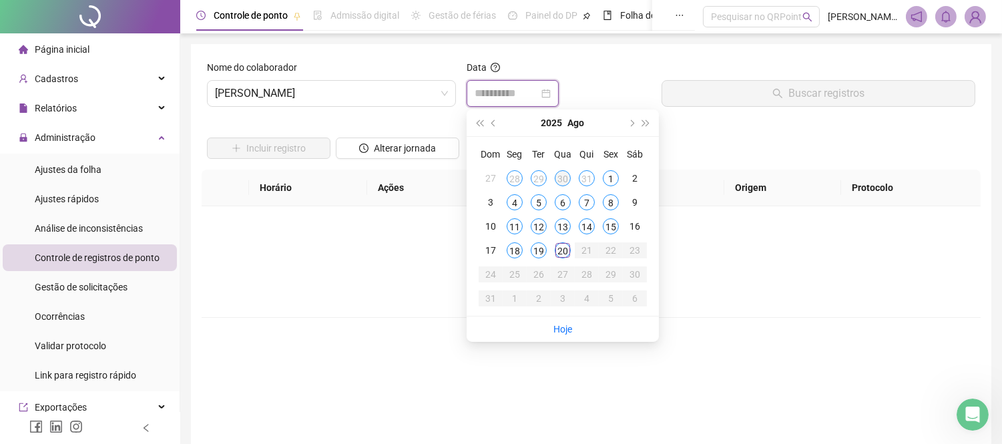
type input "**********"
click at [561, 178] on div "30" at bounding box center [563, 178] width 16 height 16
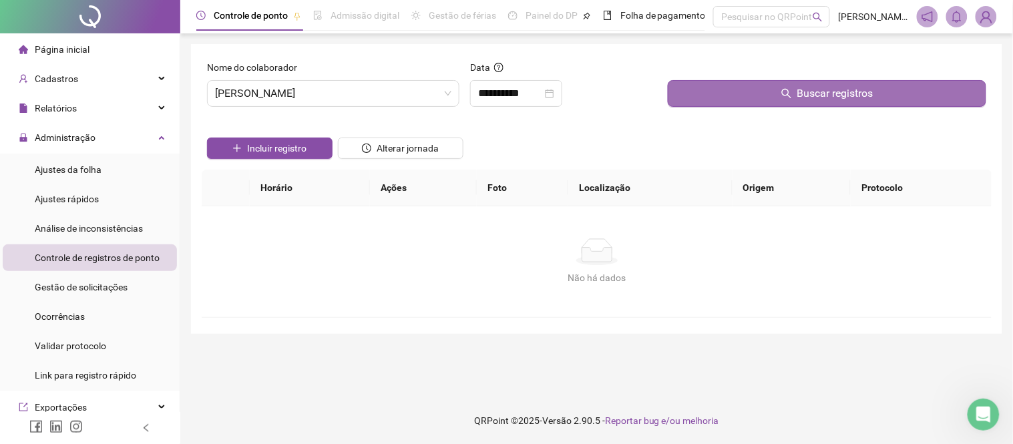
click at [789, 90] on icon "search" at bounding box center [786, 93] width 11 height 11
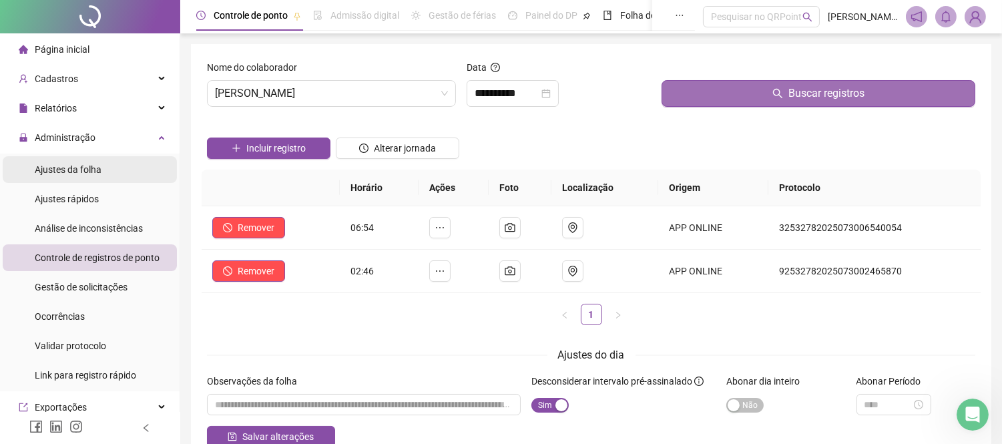
click at [96, 169] on span "Ajustes da folha" at bounding box center [68, 169] width 67 height 11
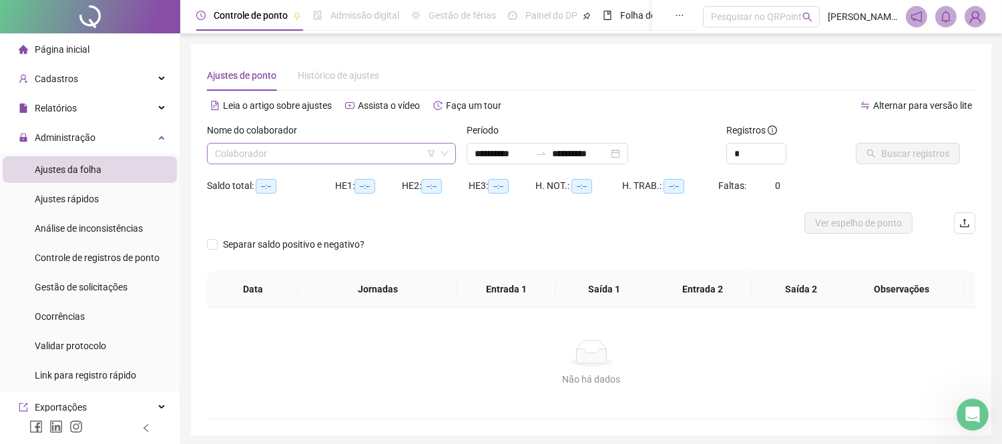
type input "**********"
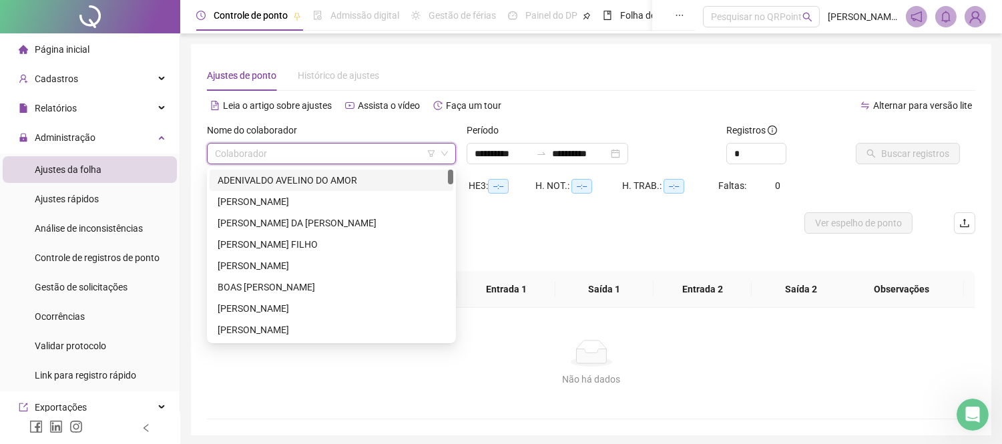
click at [359, 148] on input "search" at bounding box center [325, 154] width 221 height 20
type input "**"
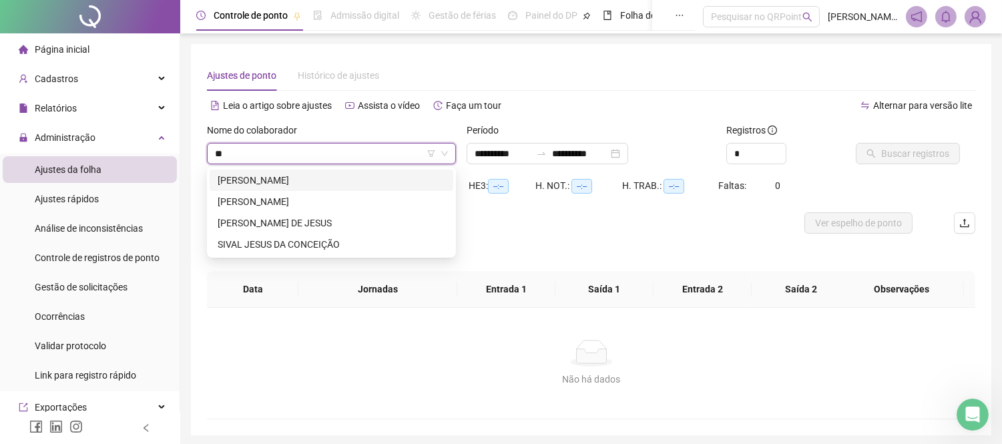
click at [336, 176] on div "[PERSON_NAME]" at bounding box center [332, 180] width 228 height 15
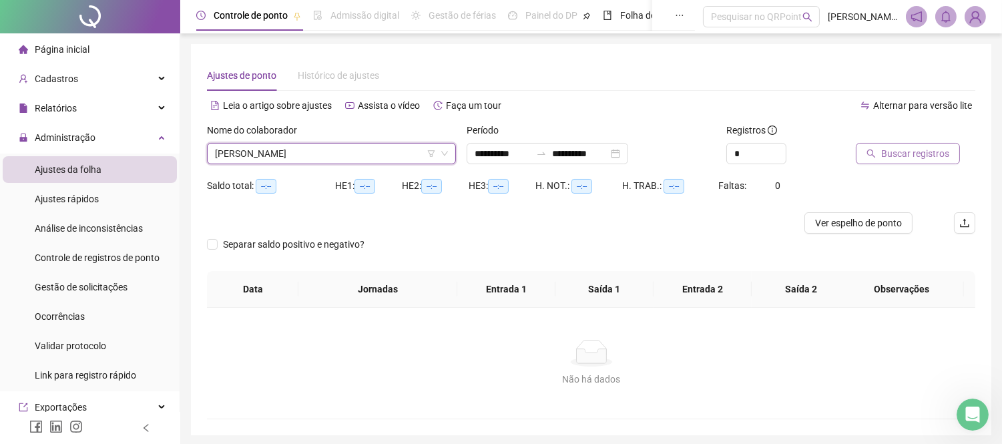
click at [888, 158] on span "Buscar registros" at bounding box center [915, 153] width 68 height 15
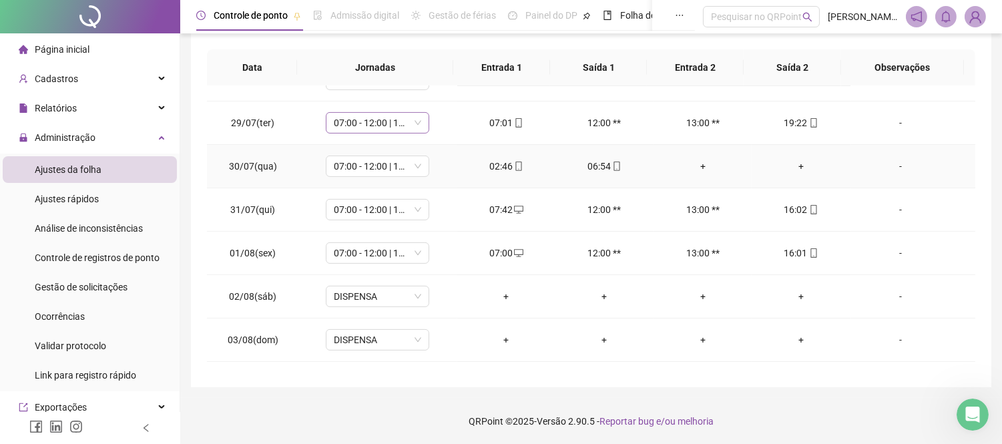
scroll to position [742, 0]
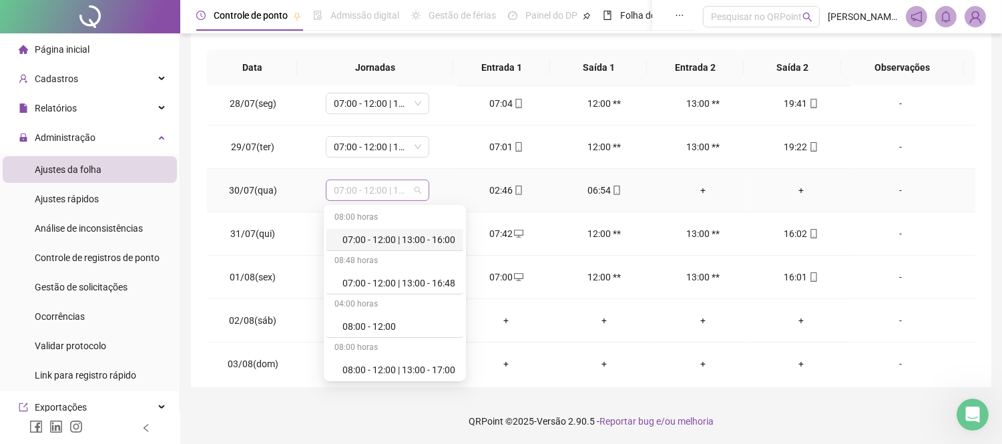
click at [418, 191] on span "07:00 - 12:00 | 13:00 - 16:48" at bounding box center [377, 190] width 87 height 20
click at [356, 280] on div "Folga" at bounding box center [398, 280] width 113 height 15
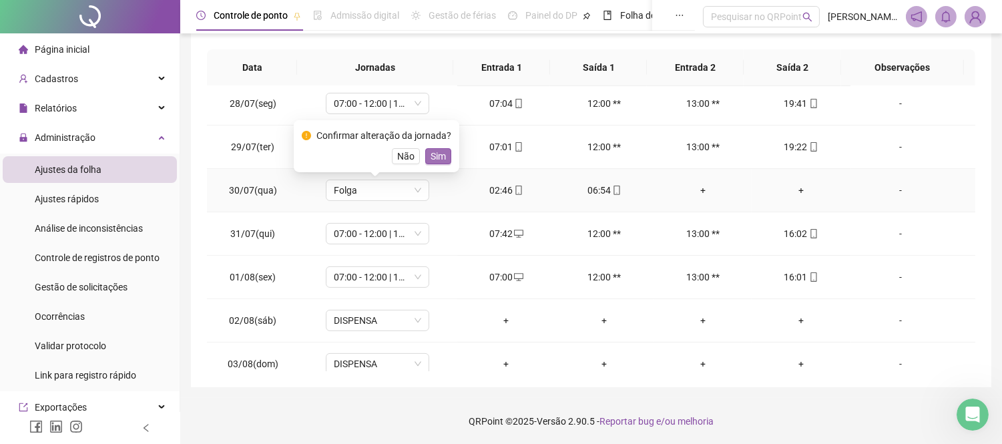
click at [435, 156] on span "Sim" at bounding box center [438, 156] width 15 height 15
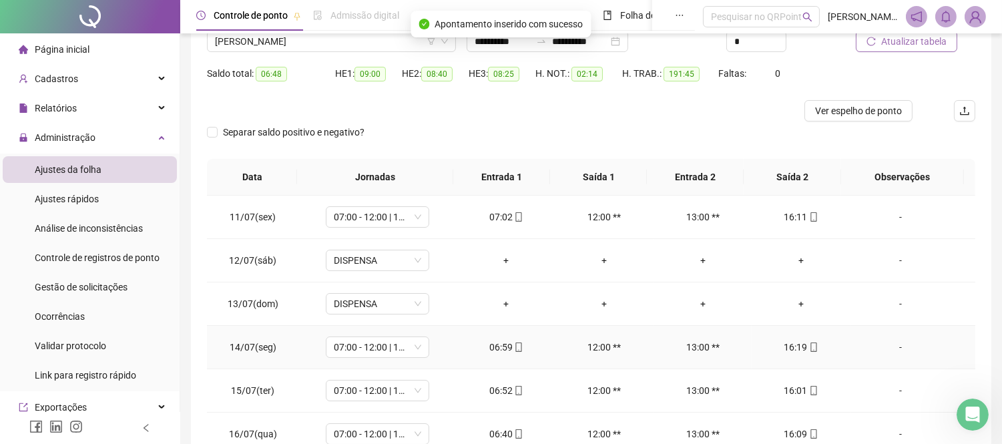
scroll to position [0, 0]
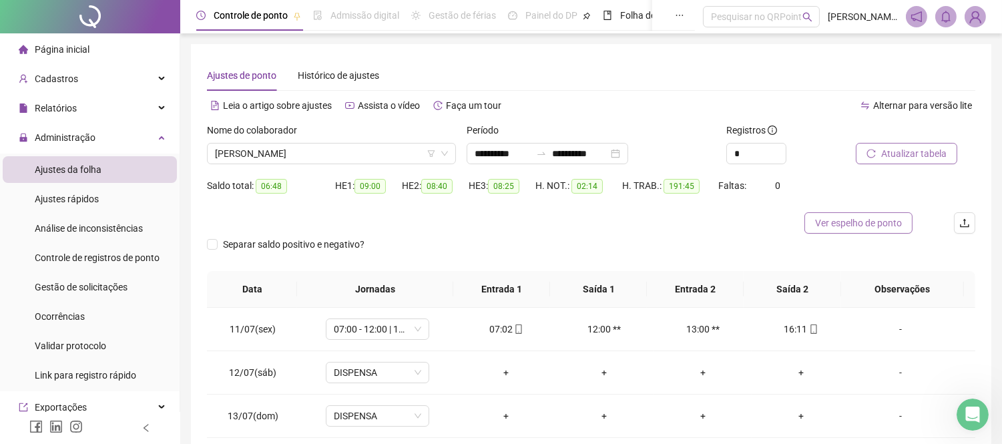
click at [842, 224] on span "Ver espelho de ponto" at bounding box center [858, 223] width 87 height 15
click at [842, 229] on span "Ver espelho de ponto" at bounding box center [858, 223] width 87 height 15
click at [342, 155] on span "[PERSON_NAME]" at bounding box center [331, 154] width 233 height 20
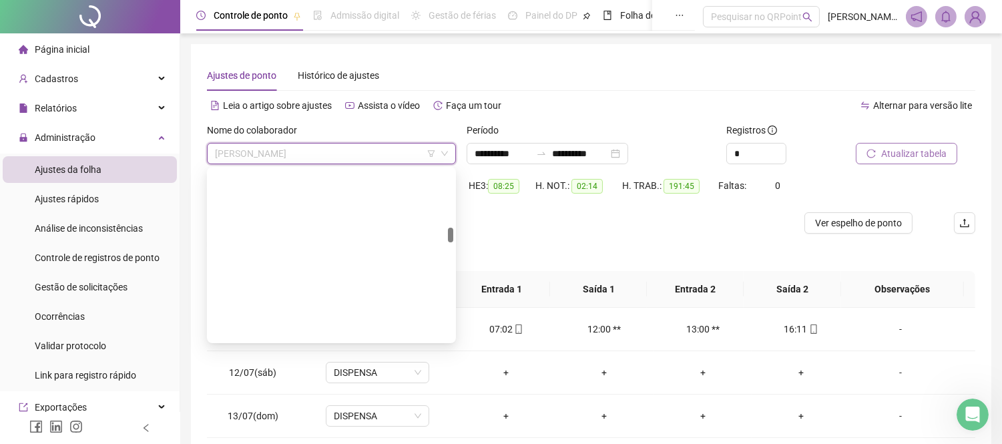
scroll to position [662, 0]
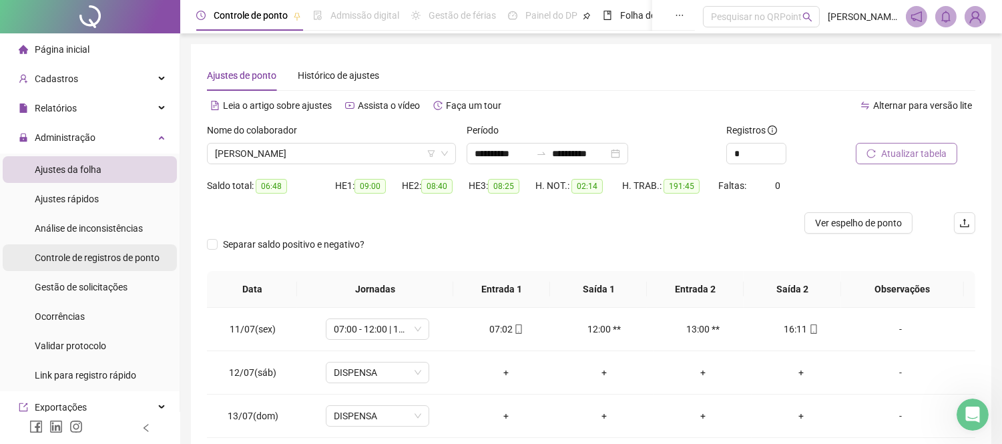
click at [115, 254] on span "Controle de registros de ponto" at bounding box center [97, 257] width 125 height 11
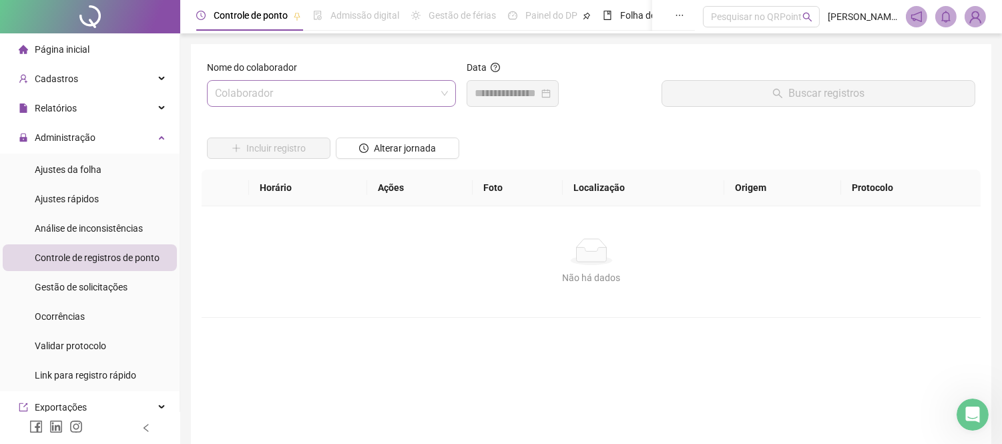
click at [304, 93] on input "search" at bounding box center [325, 93] width 221 height 25
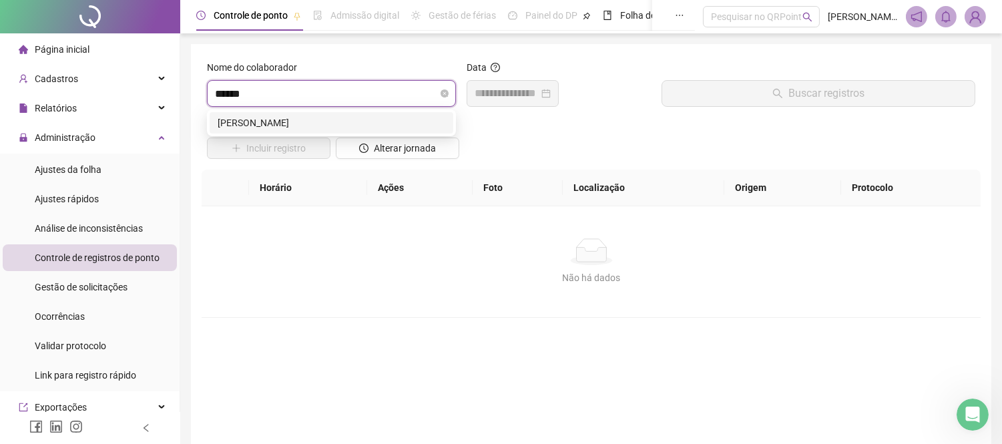
type input "*******"
click at [300, 125] on div "[PERSON_NAME]" at bounding box center [332, 122] width 228 height 15
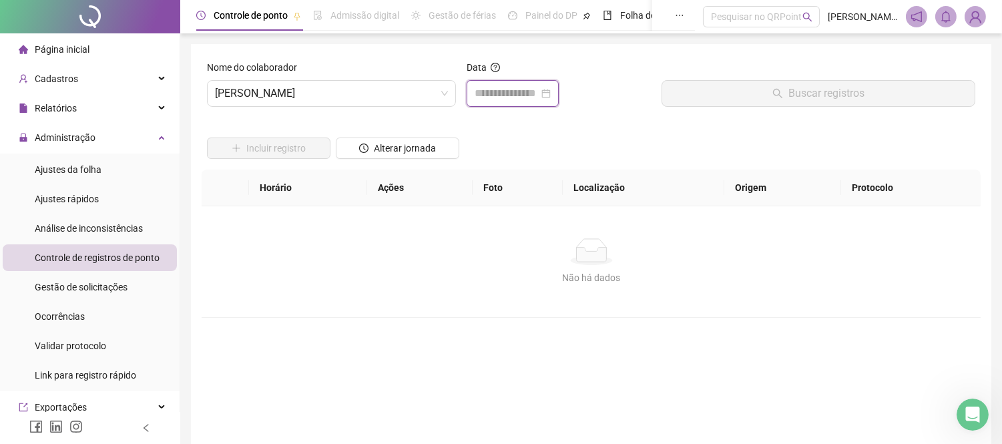
click at [521, 89] on input at bounding box center [507, 93] width 64 height 16
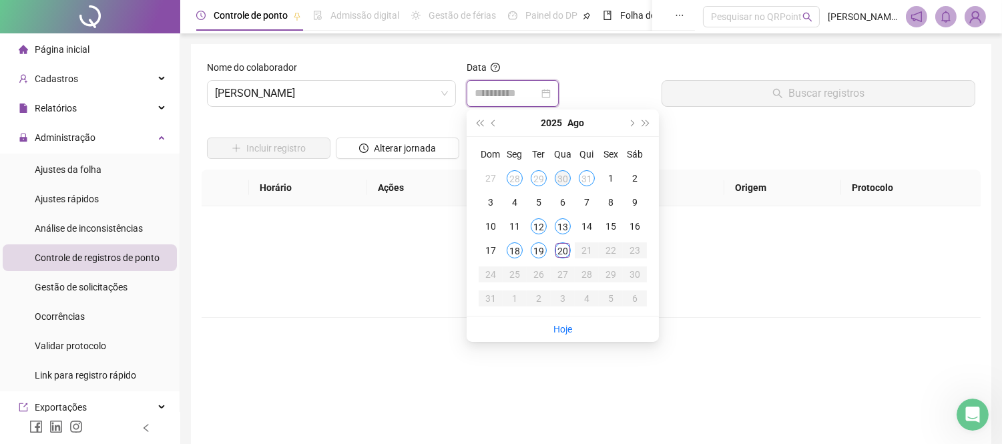
type input "**********"
click at [563, 177] on div "30" at bounding box center [563, 178] width 16 height 16
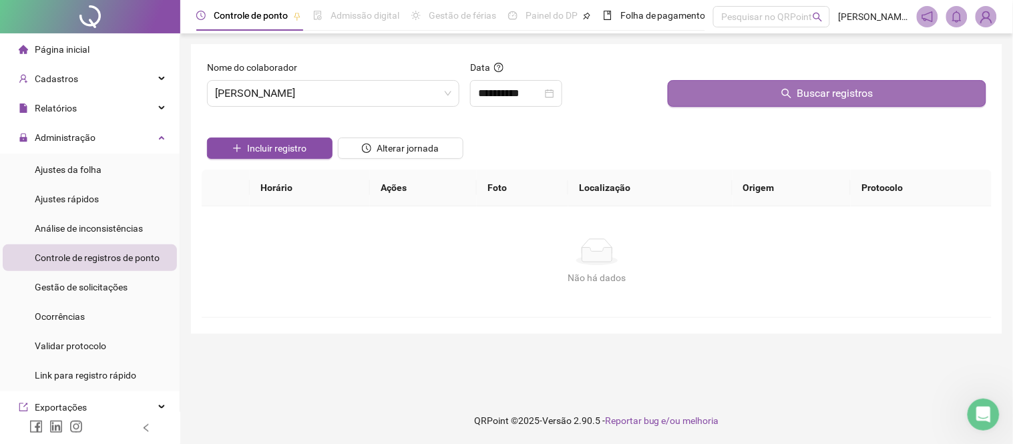
click at [743, 93] on button "Buscar registros" at bounding box center [827, 93] width 318 height 27
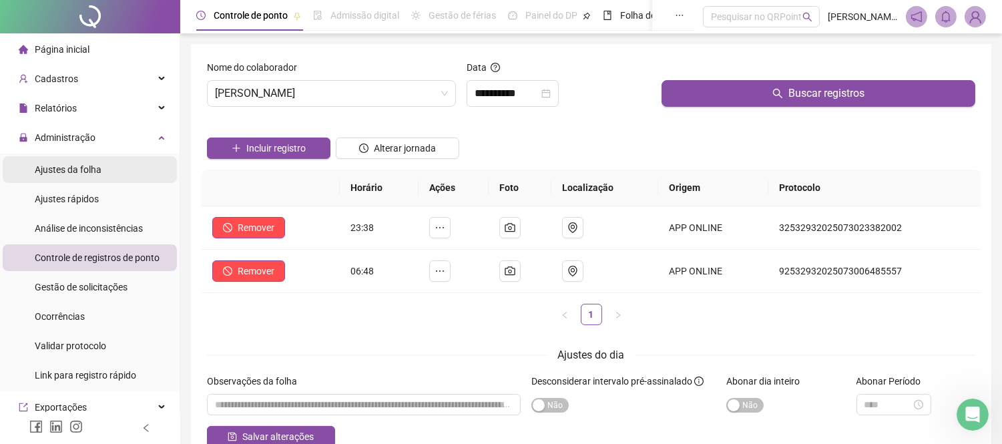
click at [62, 166] on span "Ajustes da folha" at bounding box center [68, 169] width 67 height 11
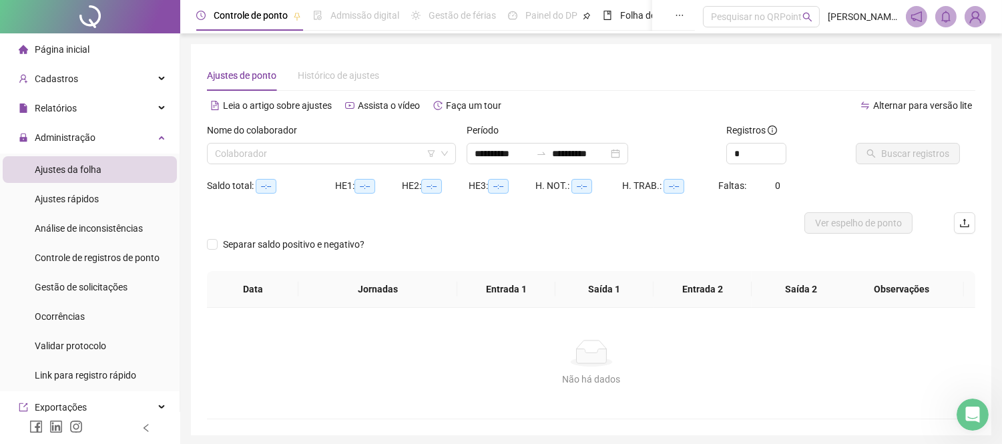
type input "**********"
click at [247, 144] on input "search" at bounding box center [325, 154] width 221 height 20
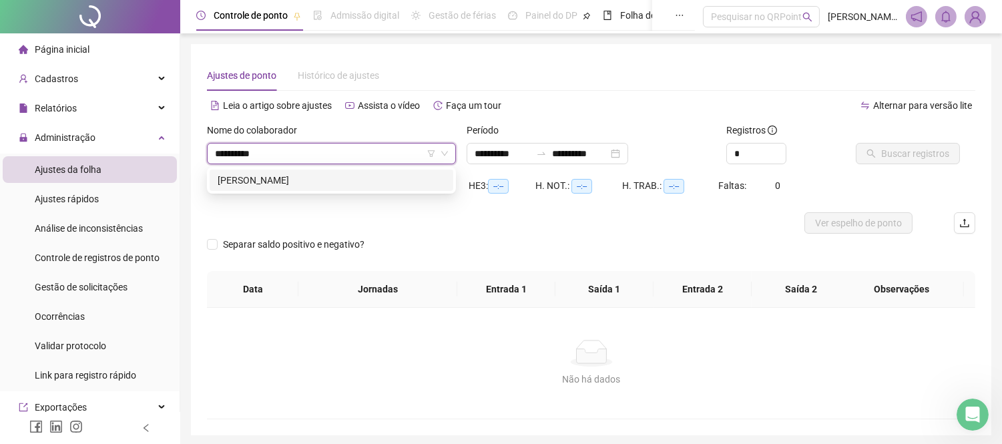
type input "**********"
click at [276, 178] on div "[PERSON_NAME]" at bounding box center [332, 180] width 228 height 15
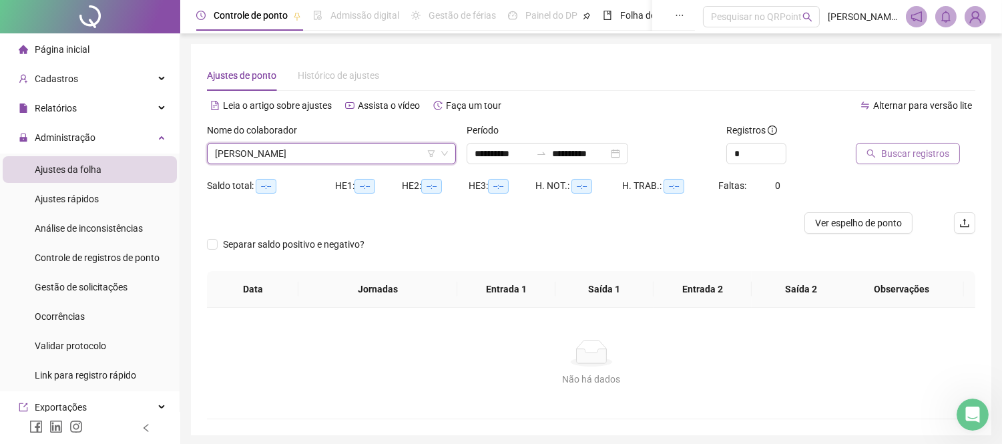
click at [909, 150] on span "Buscar registros" at bounding box center [915, 153] width 68 height 15
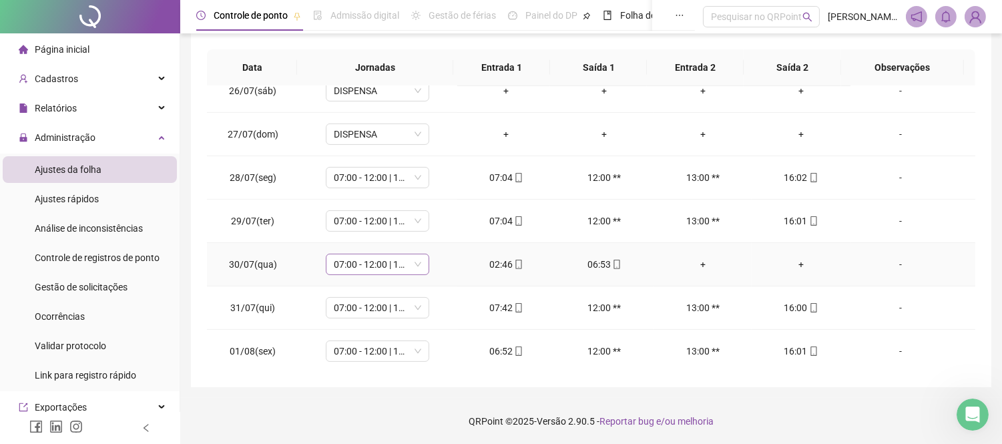
scroll to position [742, 0]
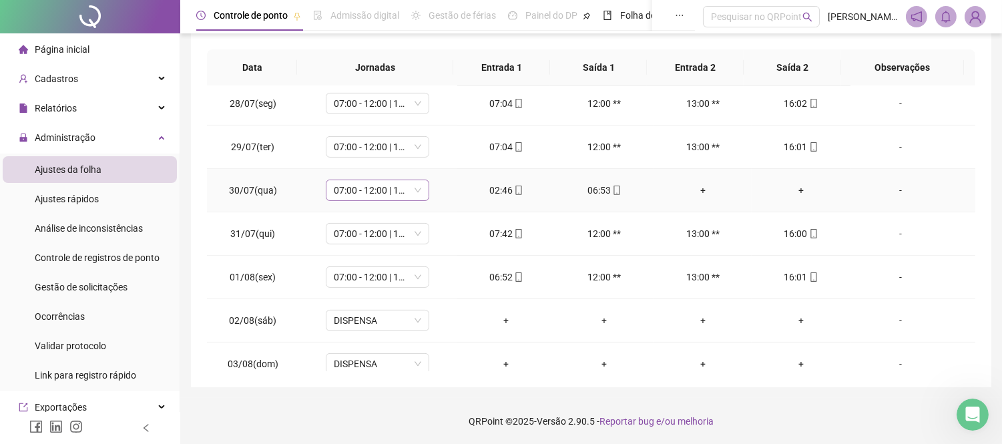
click at [417, 192] on span "07:00 - 12:00 | 13:00 - 16:48" at bounding box center [377, 190] width 87 height 20
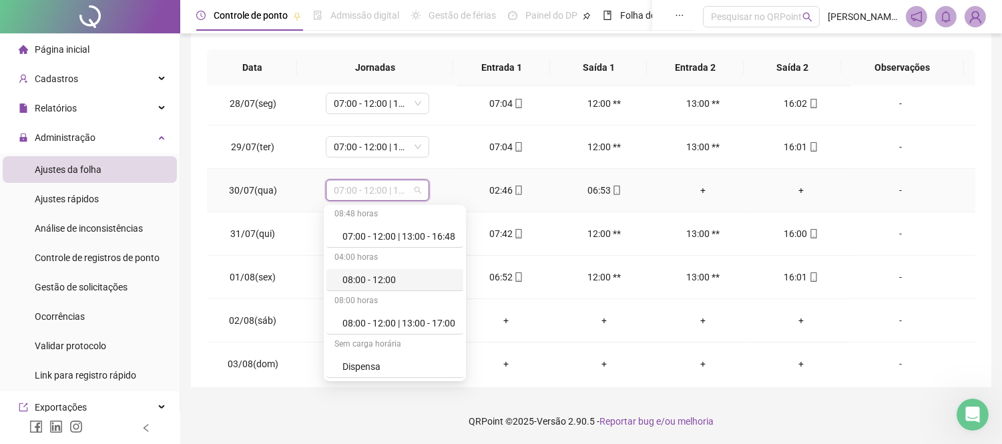
scroll to position [220, 0]
click at [361, 281] on div "Folga" at bounding box center [398, 280] width 113 height 15
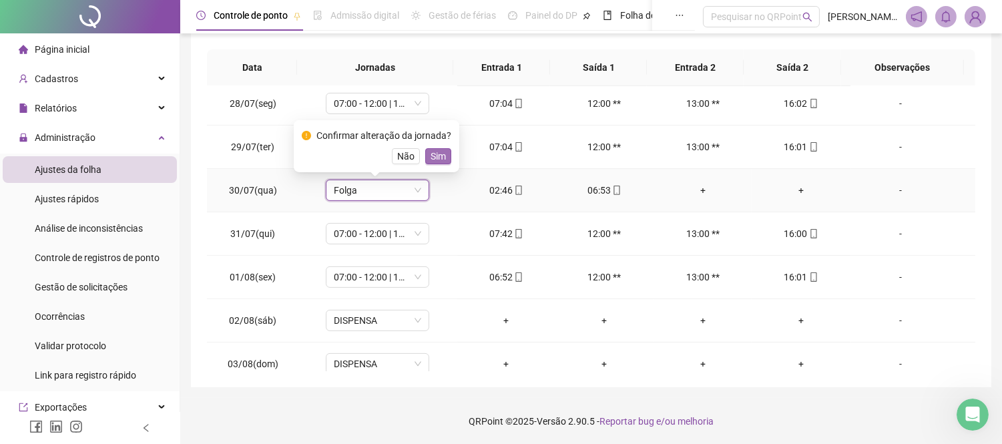
click at [436, 150] on span "Sim" at bounding box center [438, 156] width 15 height 15
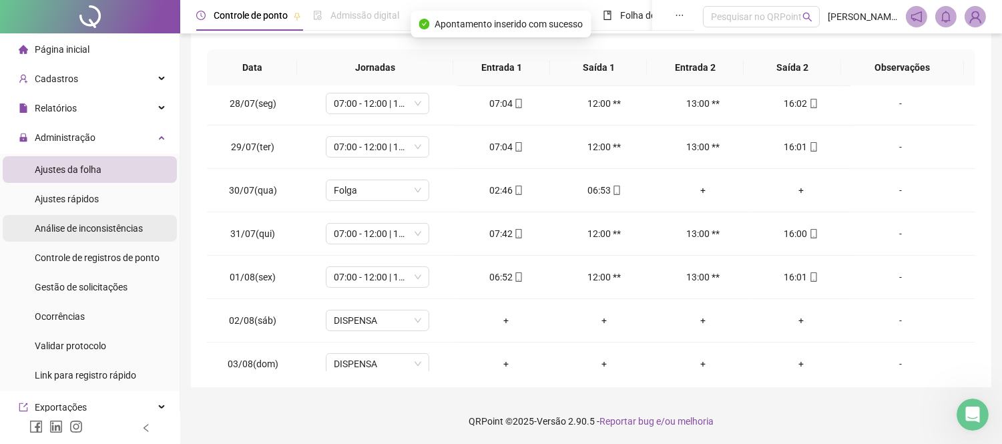
click at [83, 252] on span "Controle de registros de ponto" at bounding box center [97, 257] width 125 height 11
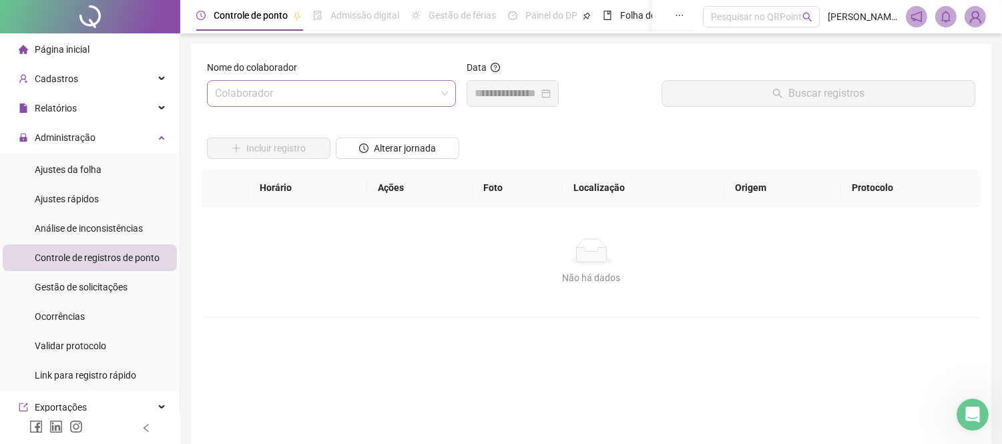
click at [338, 85] on input "search" at bounding box center [325, 93] width 221 height 25
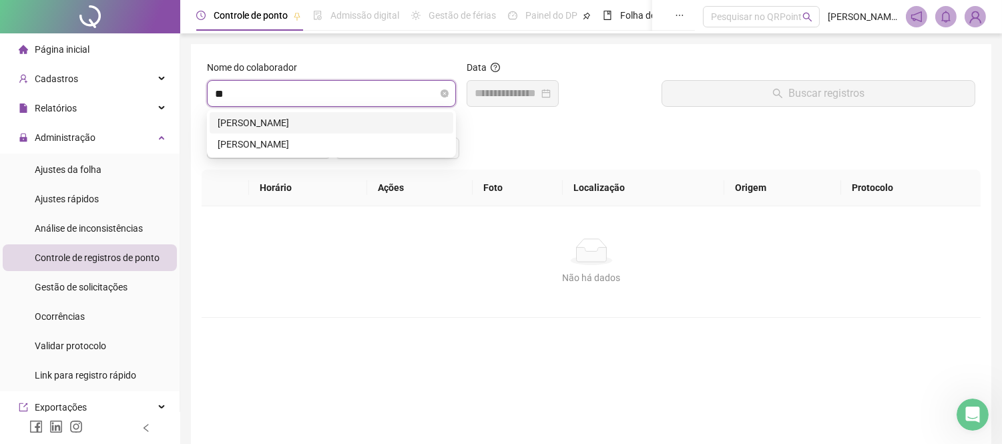
type input "*"
type input "****"
click at [322, 122] on div "[PERSON_NAME]" at bounding box center [332, 122] width 228 height 15
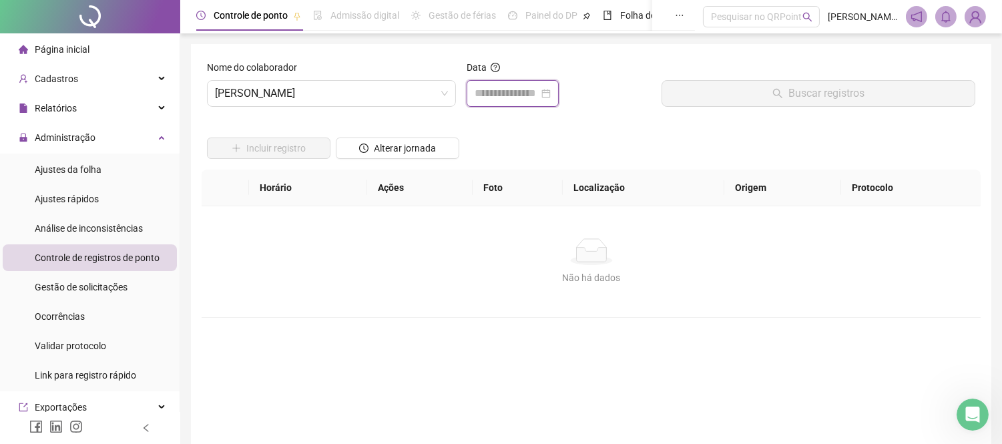
click at [512, 93] on input at bounding box center [507, 93] width 64 height 16
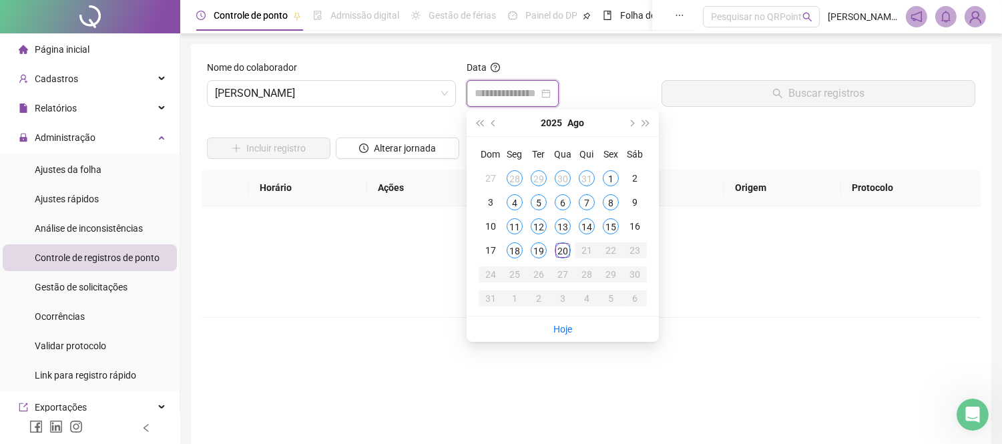
type input "**********"
click at [297, 272] on div "Não há dados" at bounding box center [591, 277] width 747 height 15
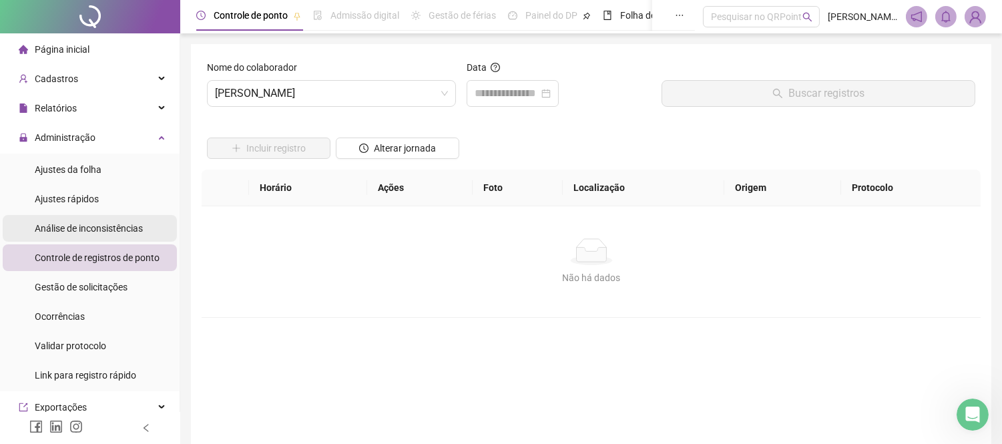
click at [63, 228] on span "Análise de inconsistências" at bounding box center [89, 228] width 108 height 11
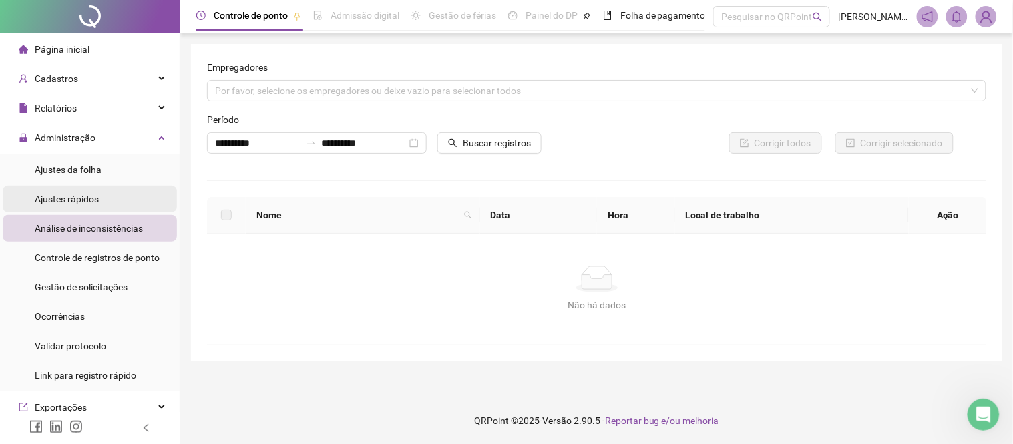
click at [72, 194] on span "Ajustes rápidos" at bounding box center [67, 199] width 64 height 11
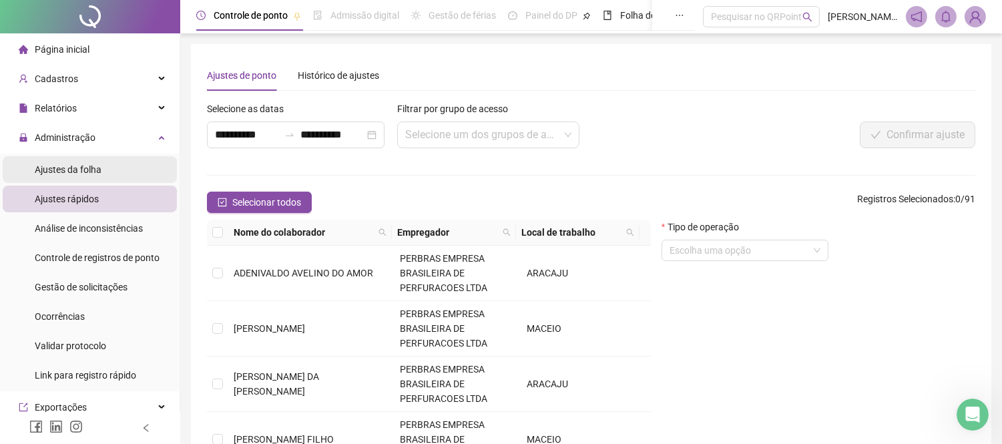
click at [107, 162] on li "Ajustes da folha" at bounding box center [90, 169] width 174 height 27
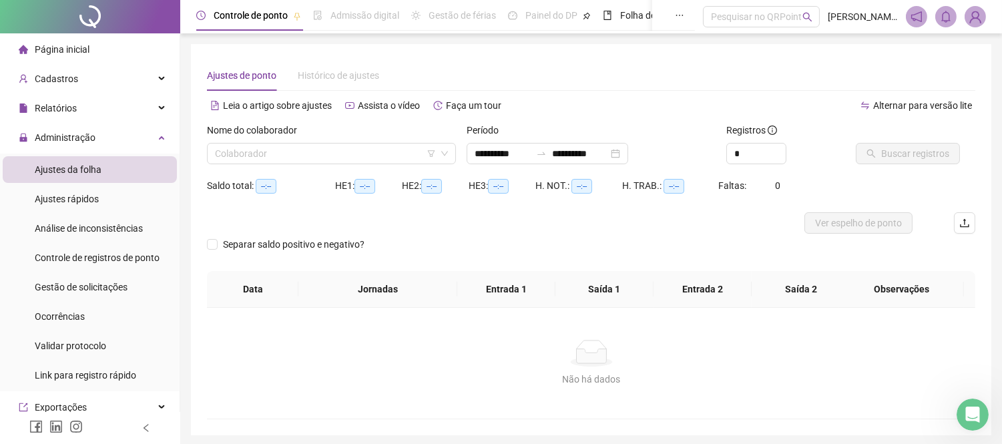
type input "**********"
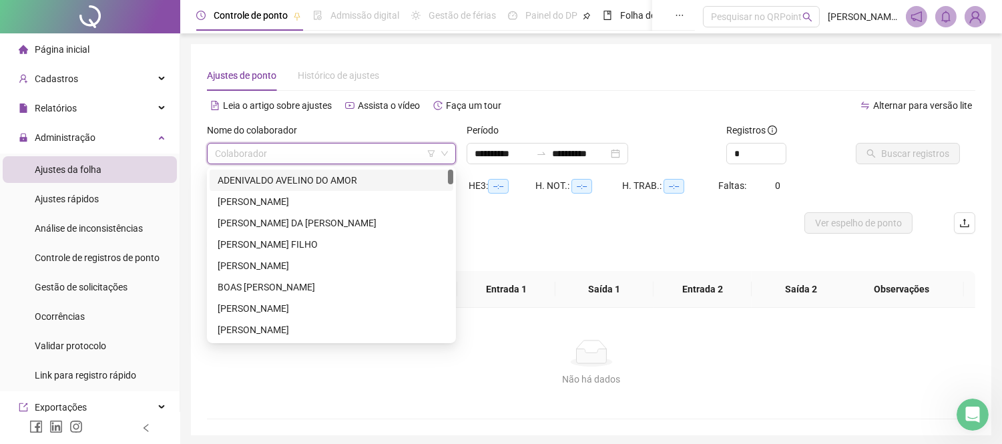
click at [304, 150] on input "search" at bounding box center [325, 154] width 221 height 20
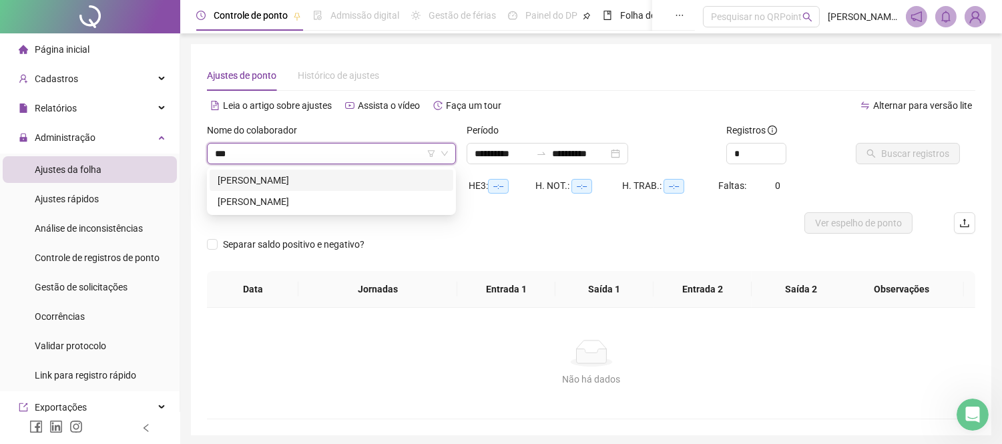
type input "****"
click at [304, 180] on div "[PERSON_NAME]" at bounding box center [332, 180] width 228 height 15
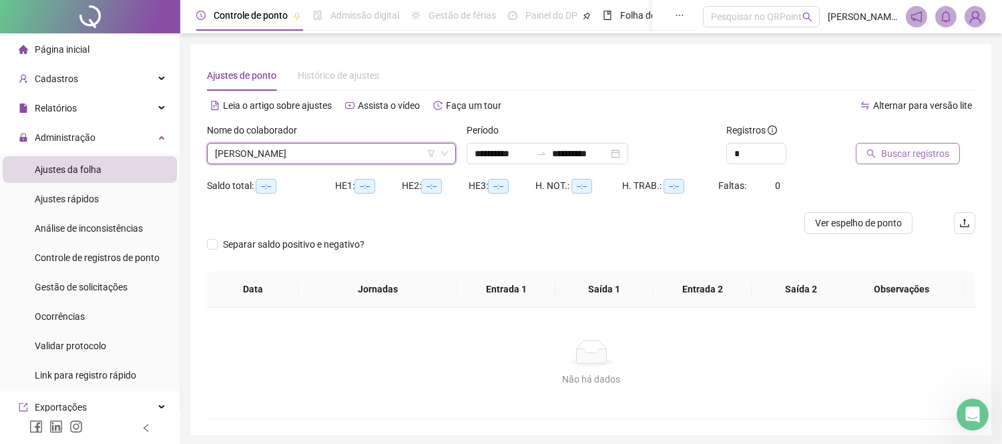
click at [917, 154] on span "Buscar registros" at bounding box center [915, 153] width 68 height 15
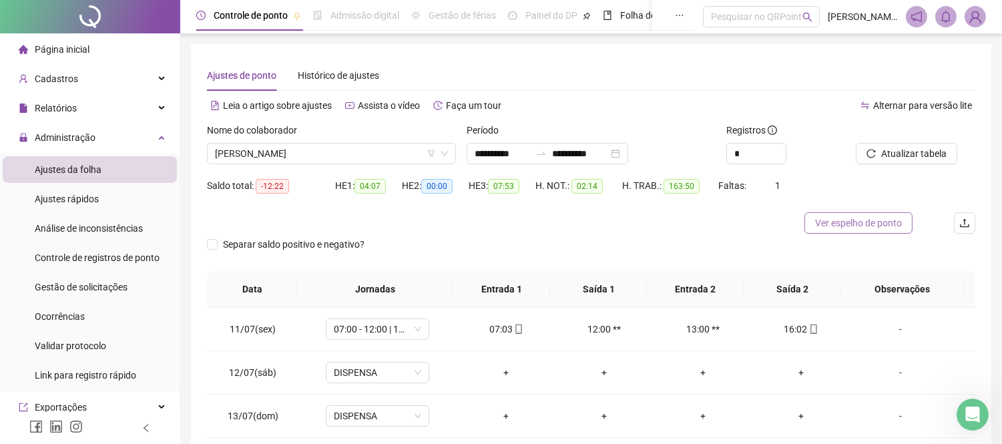
click at [866, 231] on button "Ver espelho de ponto" at bounding box center [858, 222] width 108 height 21
click at [352, 152] on span "[PERSON_NAME]" at bounding box center [331, 154] width 233 height 20
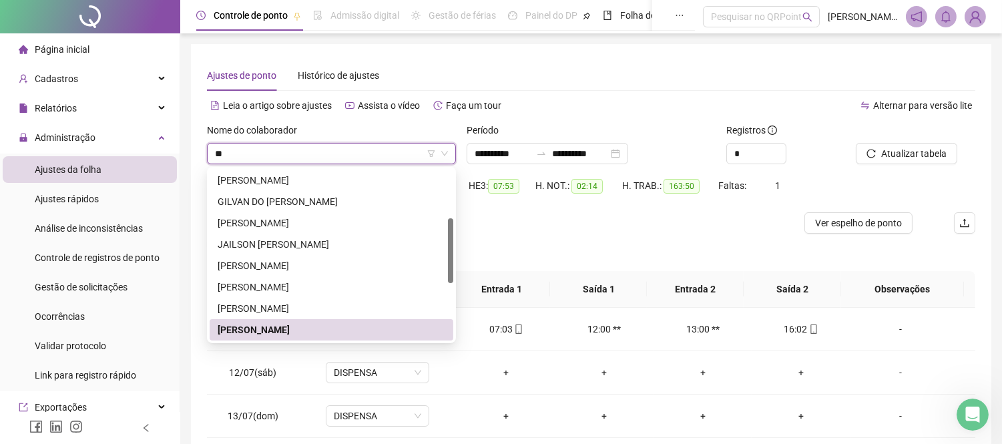
type input "*"
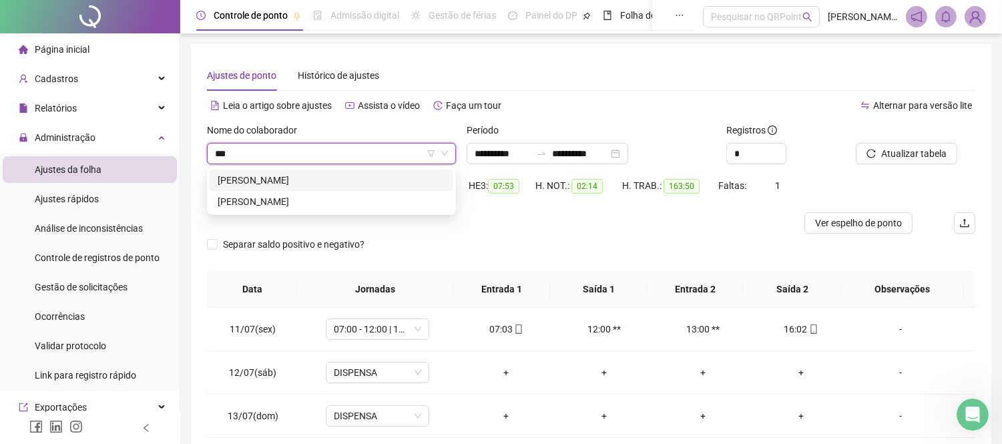
type input "****"
click at [334, 182] on div "[PERSON_NAME]" at bounding box center [332, 180] width 228 height 15
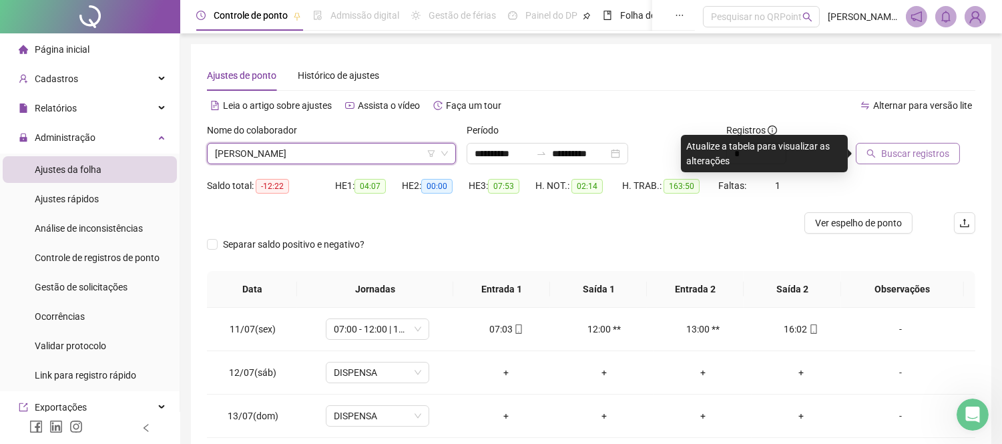
click at [880, 156] on button "Buscar registros" at bounding box center [908, 153] width 104 height 21
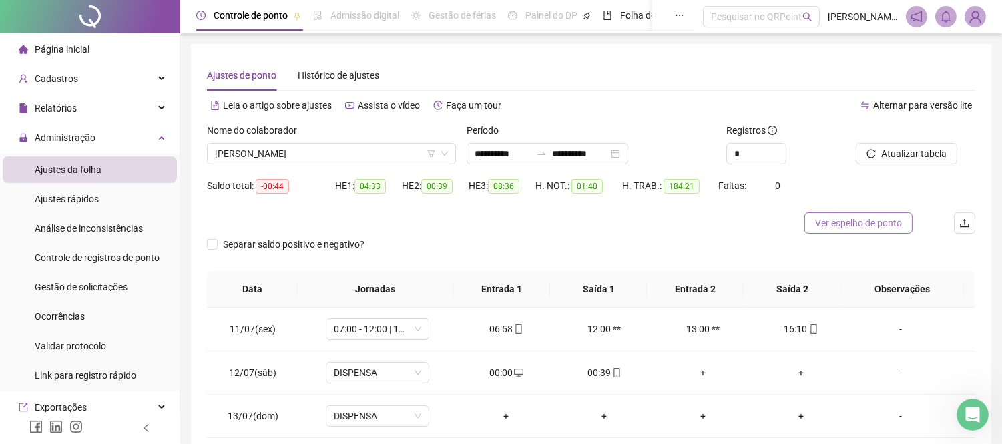
click at [839, 224] on span "Ver espelho de ponto" at bounding box center [858, 223] width 87 height 15
click at [88, 283] on span "Gestão de solicitações" at bounding box center [81, 287] width 93 height 11
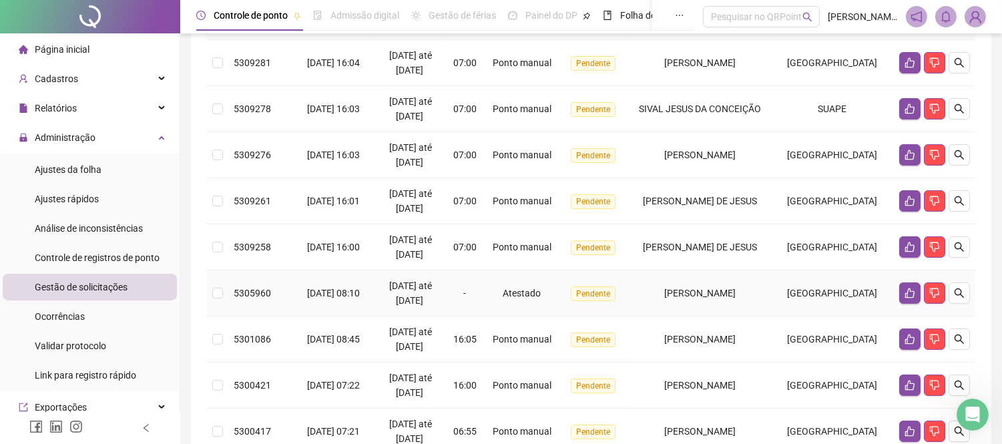
scroll to position [74, 0]
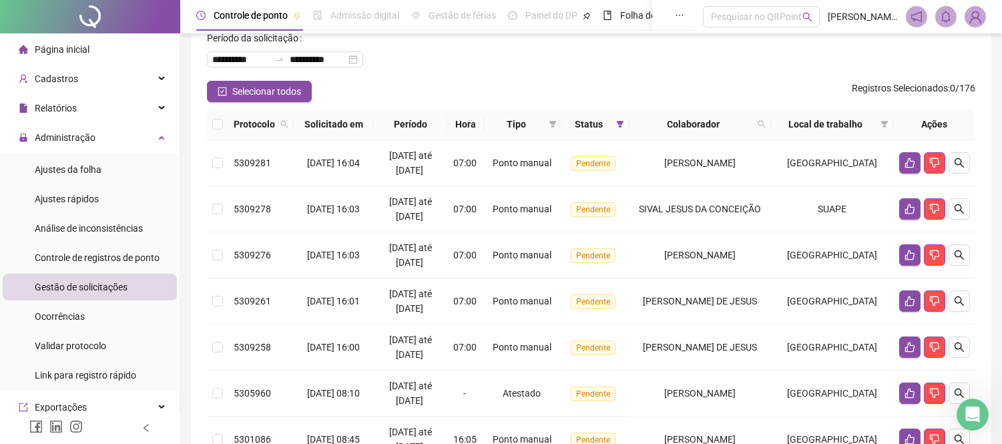
click at [505, 77] on div "**********" at bounding box center [591, 53] width 768 height 53
click at [224, 269] on td at bounding box center [217, 255] width 21 height 46
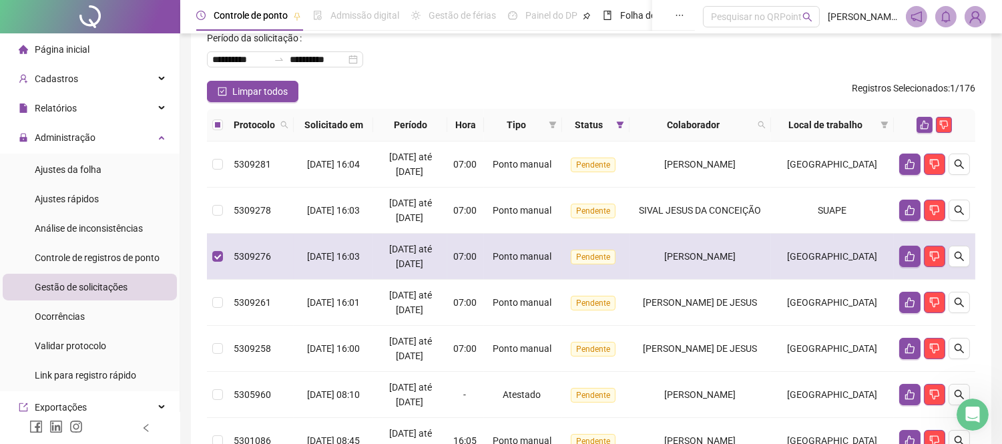
click at [224, 269] on td at bounding box center [217, 257] width 21 height 46
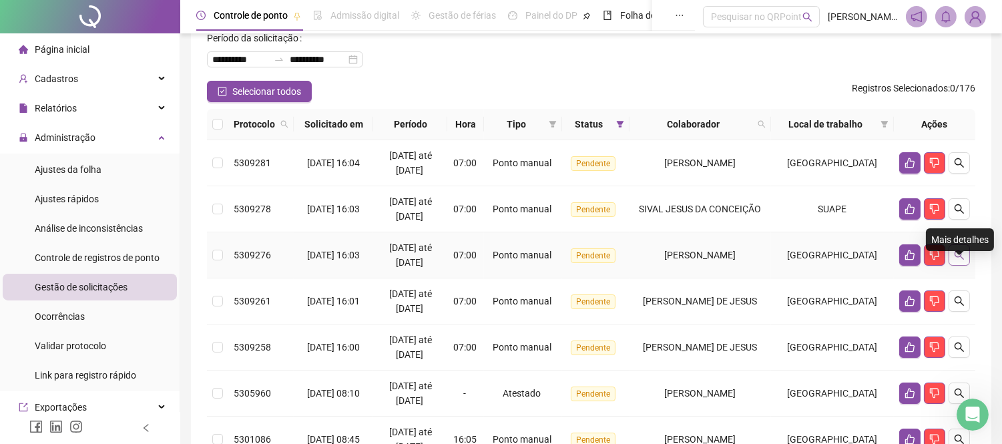
click at [955, 260] on icon "search" at bounding box center [959, 254] width 9 height 9
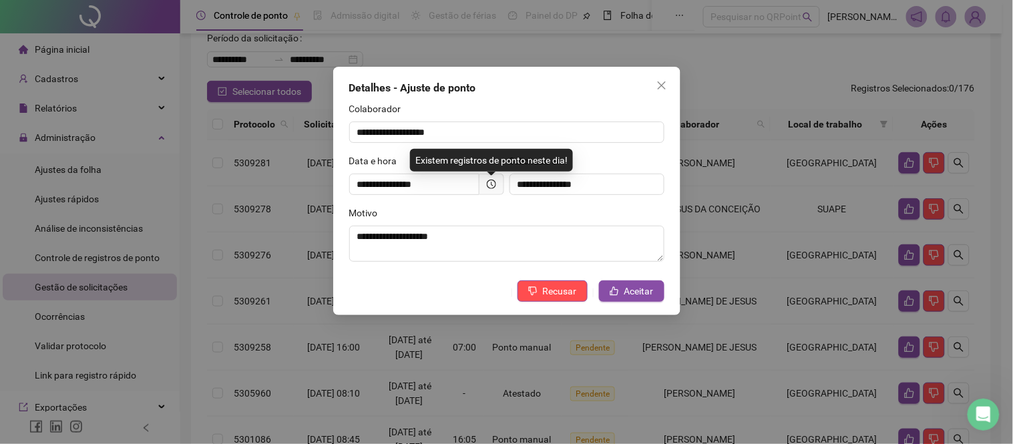
click at [484, 184] on span at bounding box center [491, 184] width 25 height 21
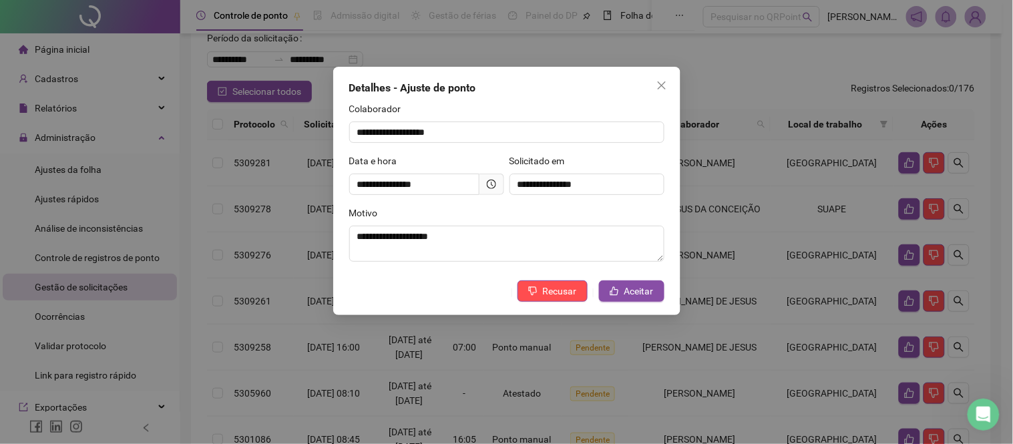
click at [489, 184] on icon "clock-circle" at bounding box center [491, 184] width 9 height 9
click at [635, 292] on span "Aceitar" at bounding box center [638, 291] width 29 height 15
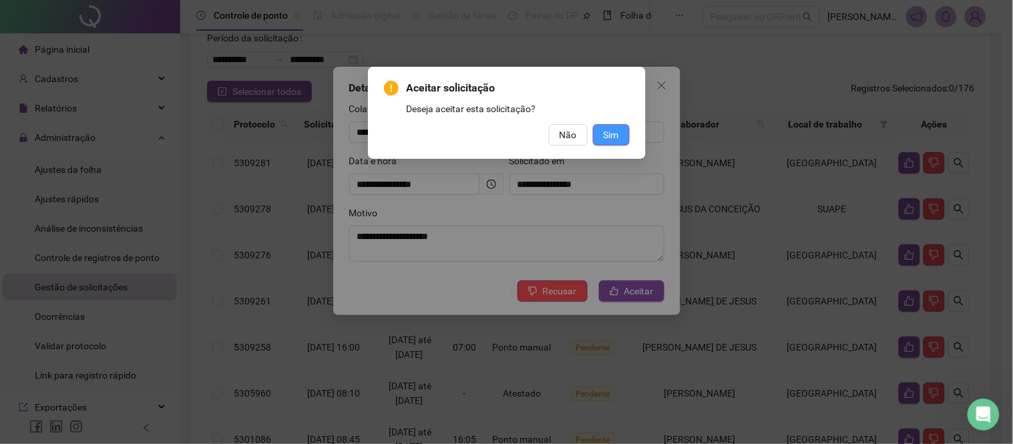
click at [609, 129] on span "Sim" at bounding box center [610, 134] width 15 height 15
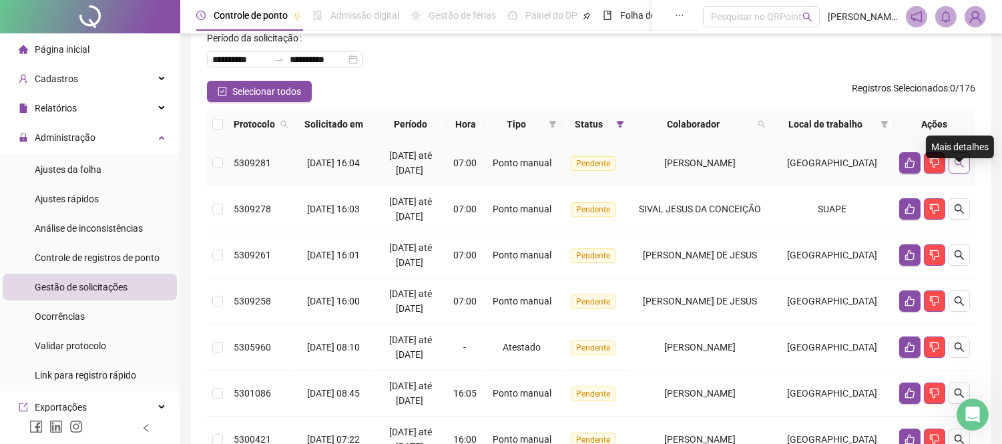
click at [964, 168] on icon "search" at bounding box center [959, 163] width 11 height 11
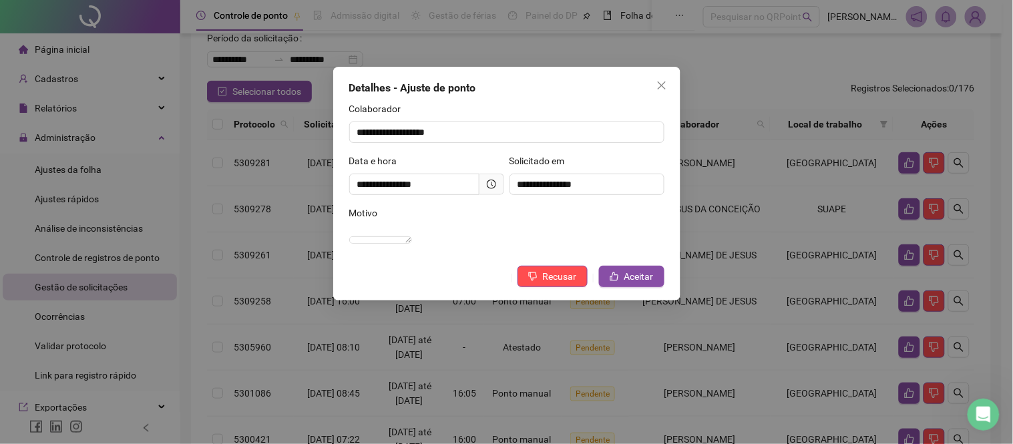
click at [489, 185] on icon "clock-circle" at bounding box center [491, 184] width 9 height 9
click at [491, 180] on icon "clock-circle" at bounding box center [491, 184] width 9 height 9
click at [630, 284] on span "Aceitar" at bounding box center [638, 276] width 29 height 15
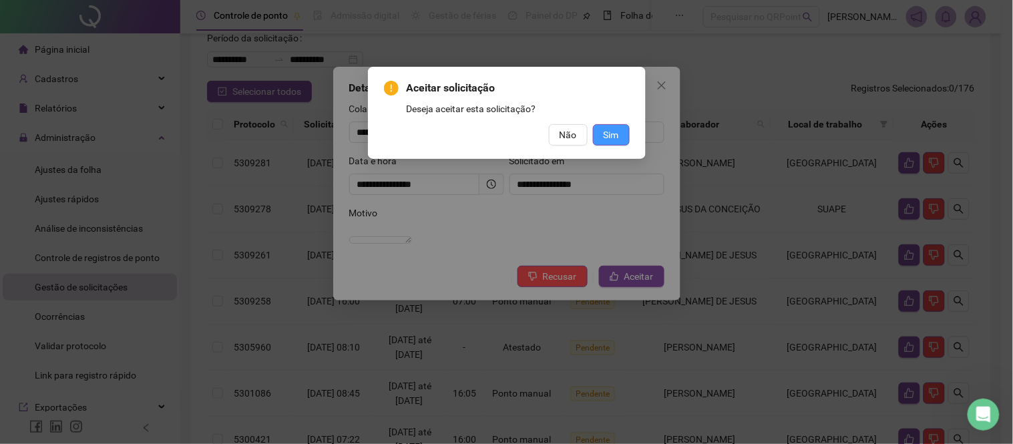
click at [609, 138] on span "Sim" at bounding box center [610, 134] width 15 height 15
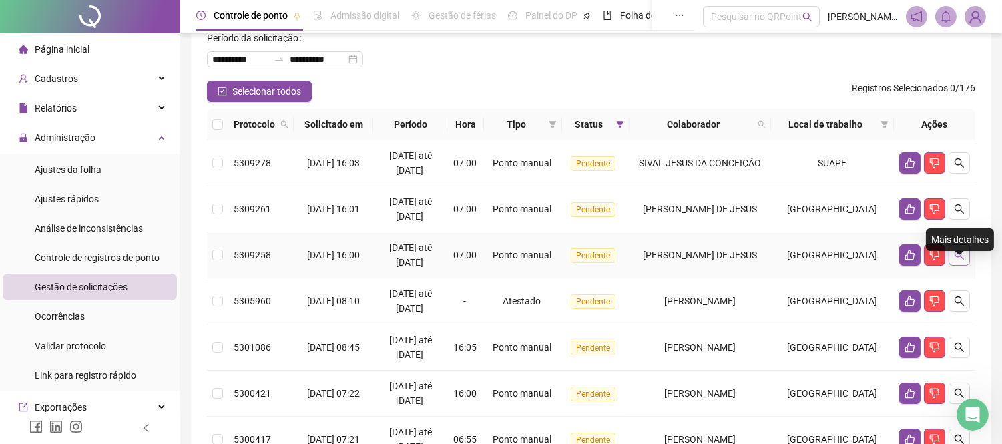
click at [960, 260] on icon "search" at bounding box center [959, 254] width 9 height 9
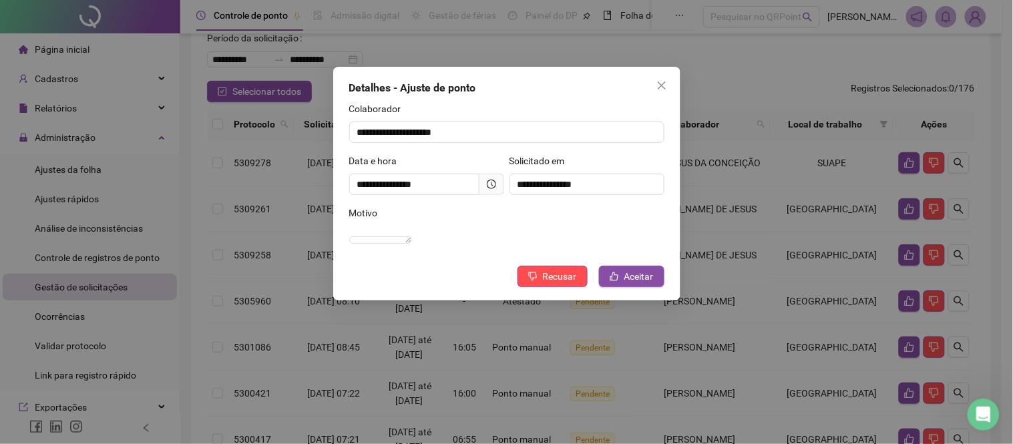
click at [484, 180] on span at bounding box center [491, 184] width 25 height 21
click at [489, 182] on icon "clock-circle" at bounding box center [491, 184] width 9 height 9
click at [626, 284] on span "Aceitar" at bounding box center [638, 276] width 29 height 15
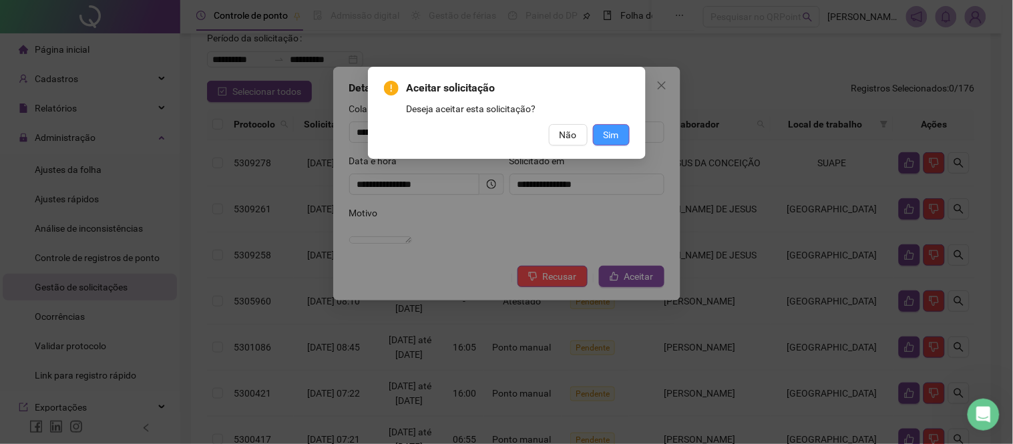
click at [609, 134] on span "Sim" at bounding box center [610, 134] width 15 height 15
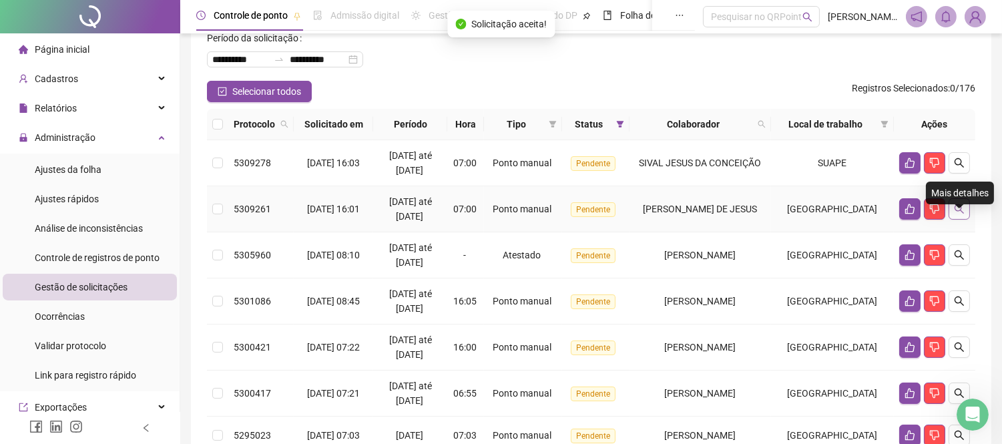
click at [961, 214] on icon "search" at bounding box center [959, 208] width 9 height 9
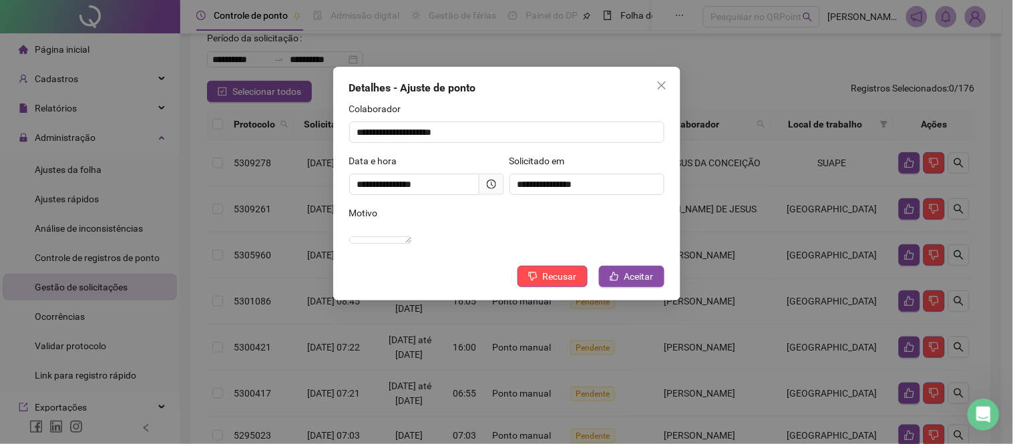
click at [484, 182] on span at bounding box center [491, 184] width 25 height 21
click at [489, 182] on icon "clock-circle" at bounding box center [491, 184] width 9 height 9
click at [625, 284] on span "Aceitar" at bounding box center [638, 276] width 29 height 15
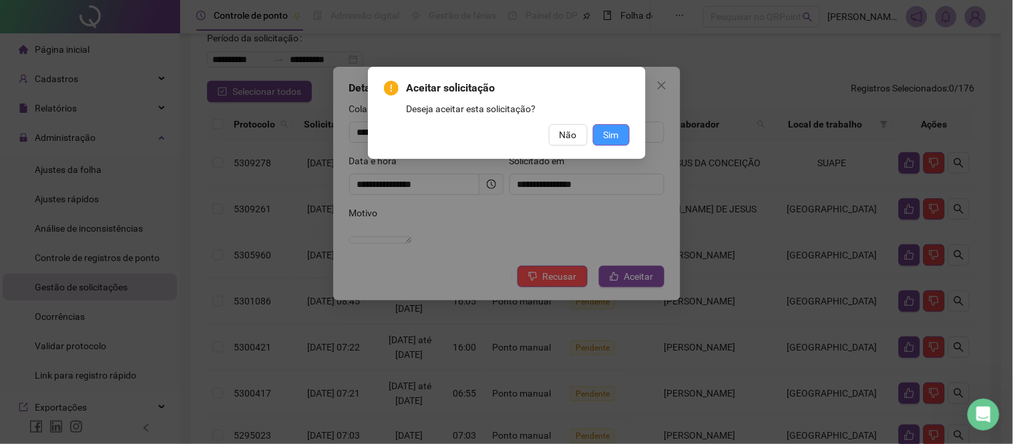
click at [601, 128] on button "Sim" at bounding box center [611, 134] width 37 height 21
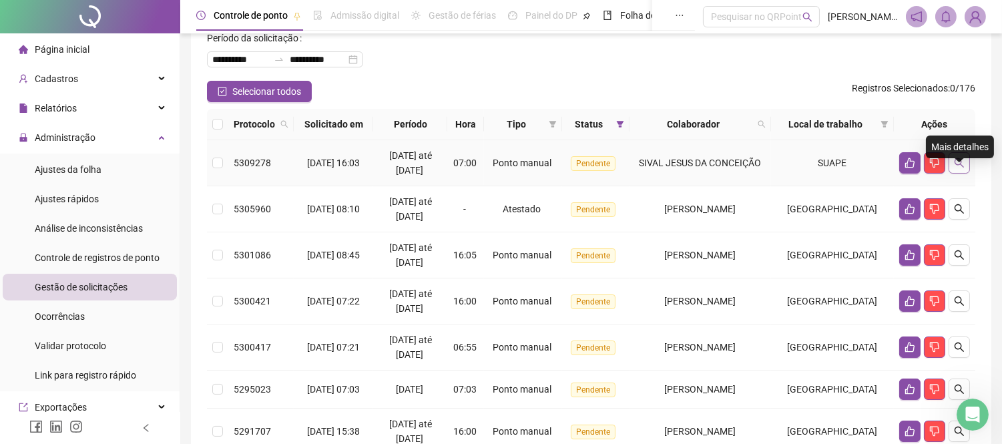
click at [965, 174] on button "button" at bounding box center [959, 162] width 21 height 21
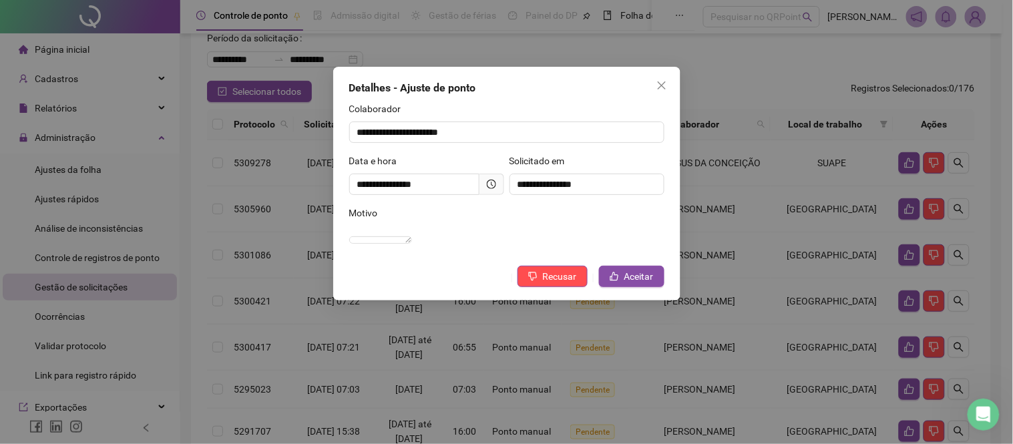
click at [487, 185] on icon "clock-circle" at bounding box center [491, 184] width 9 height 9
click at [642, 284] on span "Aceitar" at bounding box center [638, 276] width 29 height 15
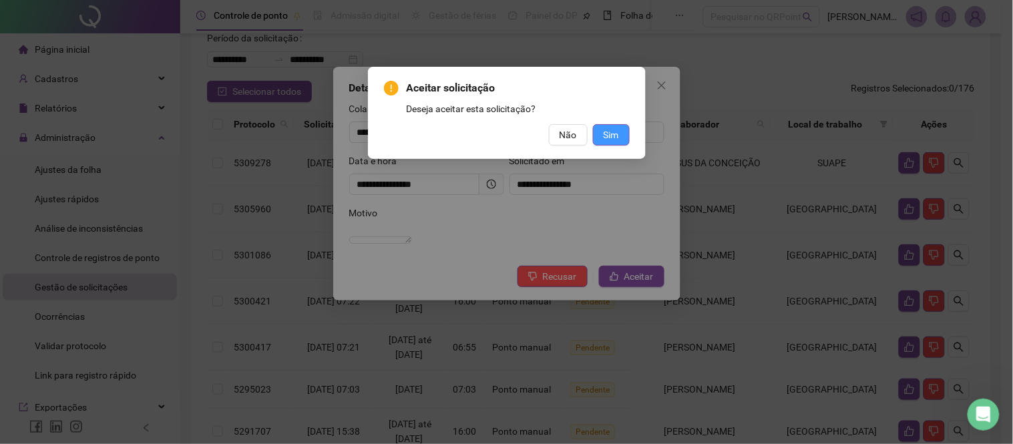
click at [611, 131] on span "Sim" at bounding box center [610, 134] width 15 height 15
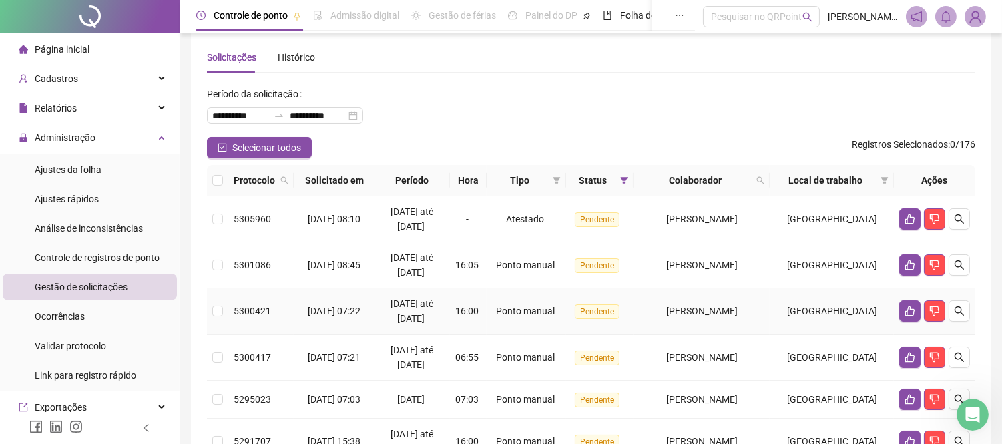
scroll to position [0, 0]
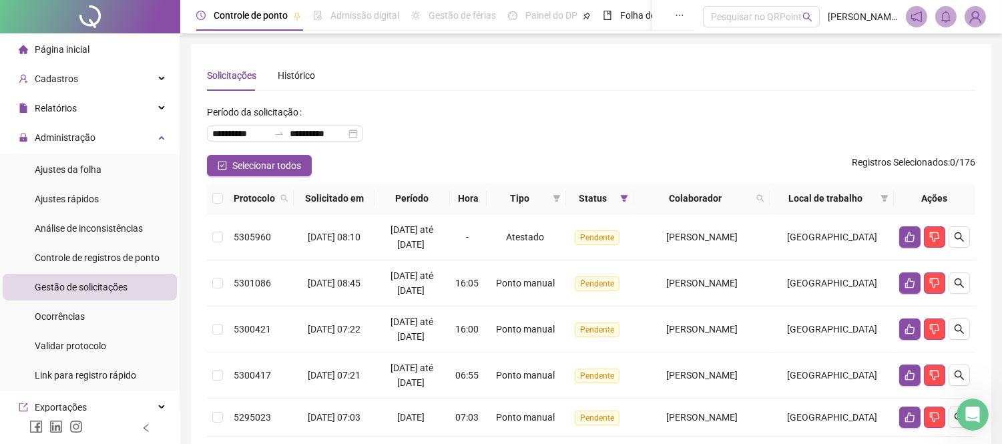
click at [670, 103] on div "**********" at bounding box center [591, 127] width 768 height 53
click at [570, 84] on div "Solicitações Histórico" at bounding box center [591, 75] width 768 height 31
